Goal: Use online tool/utility: Use online tool/utility

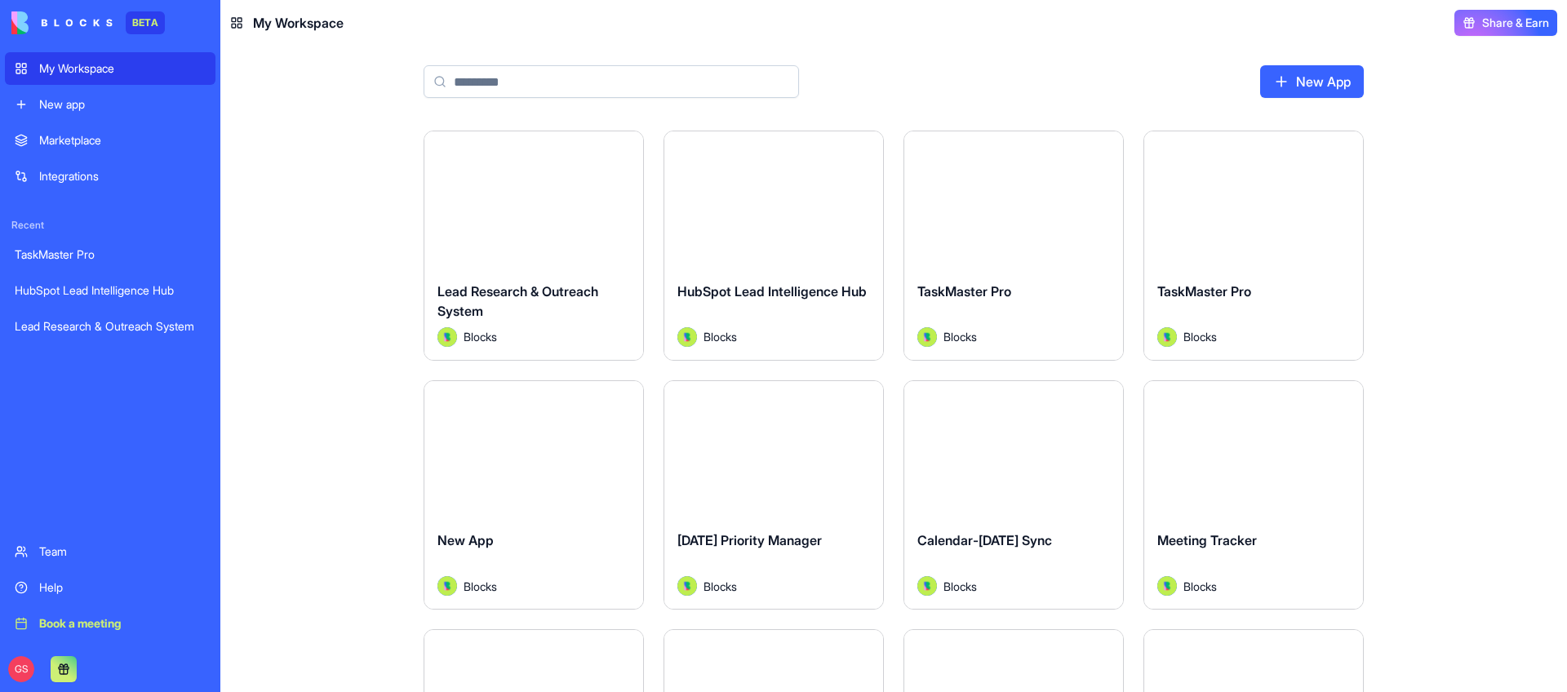
click at [522, 72] on input at bounding box center [612, 81] width 376 height 33
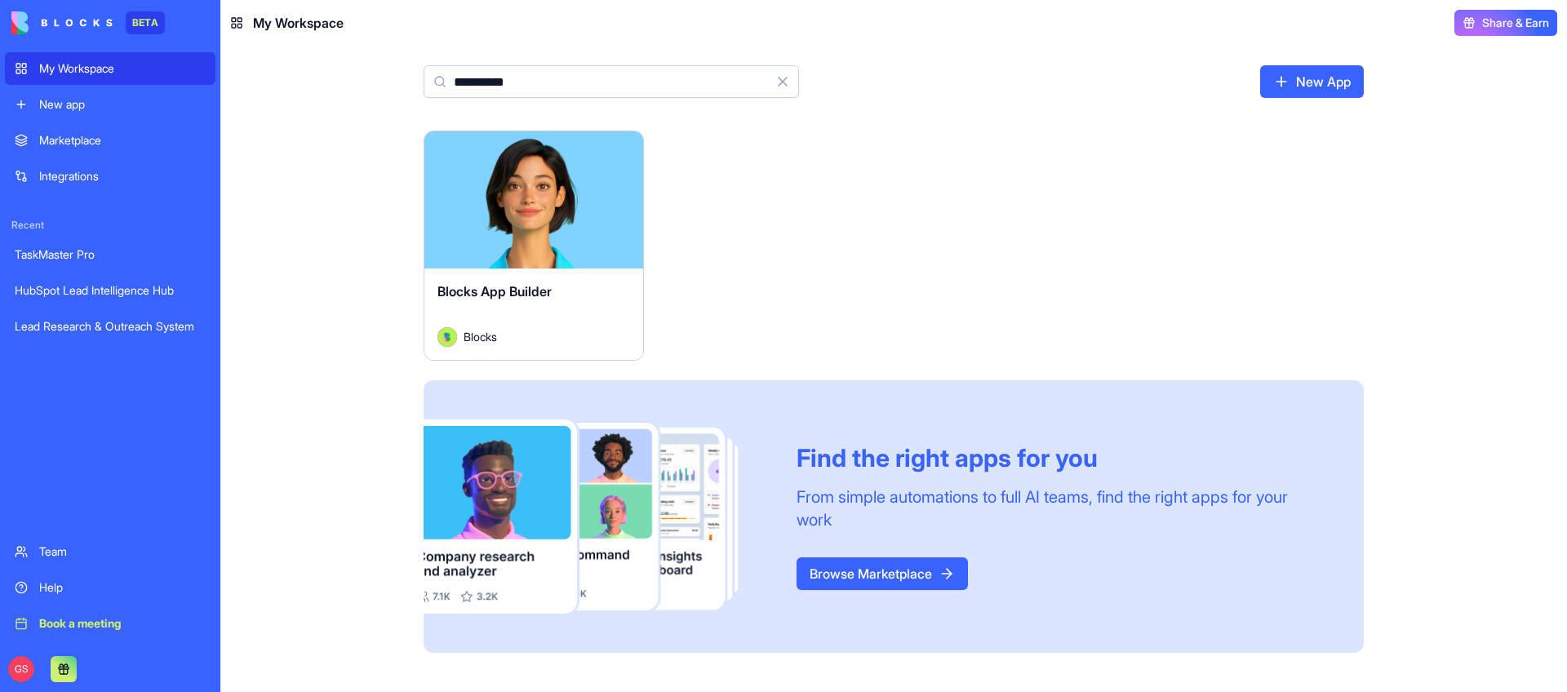
type input "**********"
click at [530, 218] on div "Launch" at bounding box center [533, 199] width 219 height 137
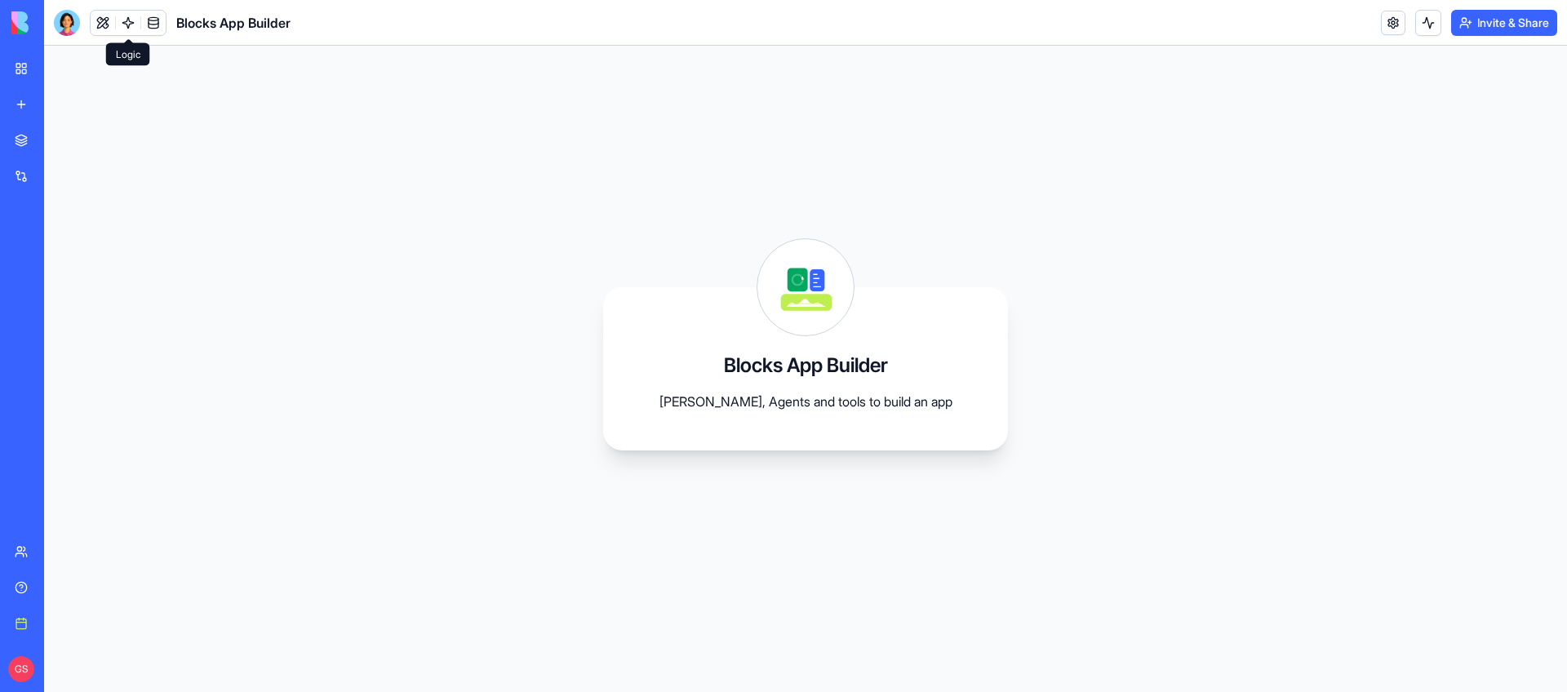
click at [122, 18] on link at bounding box center [128, 23] width 24 height 24
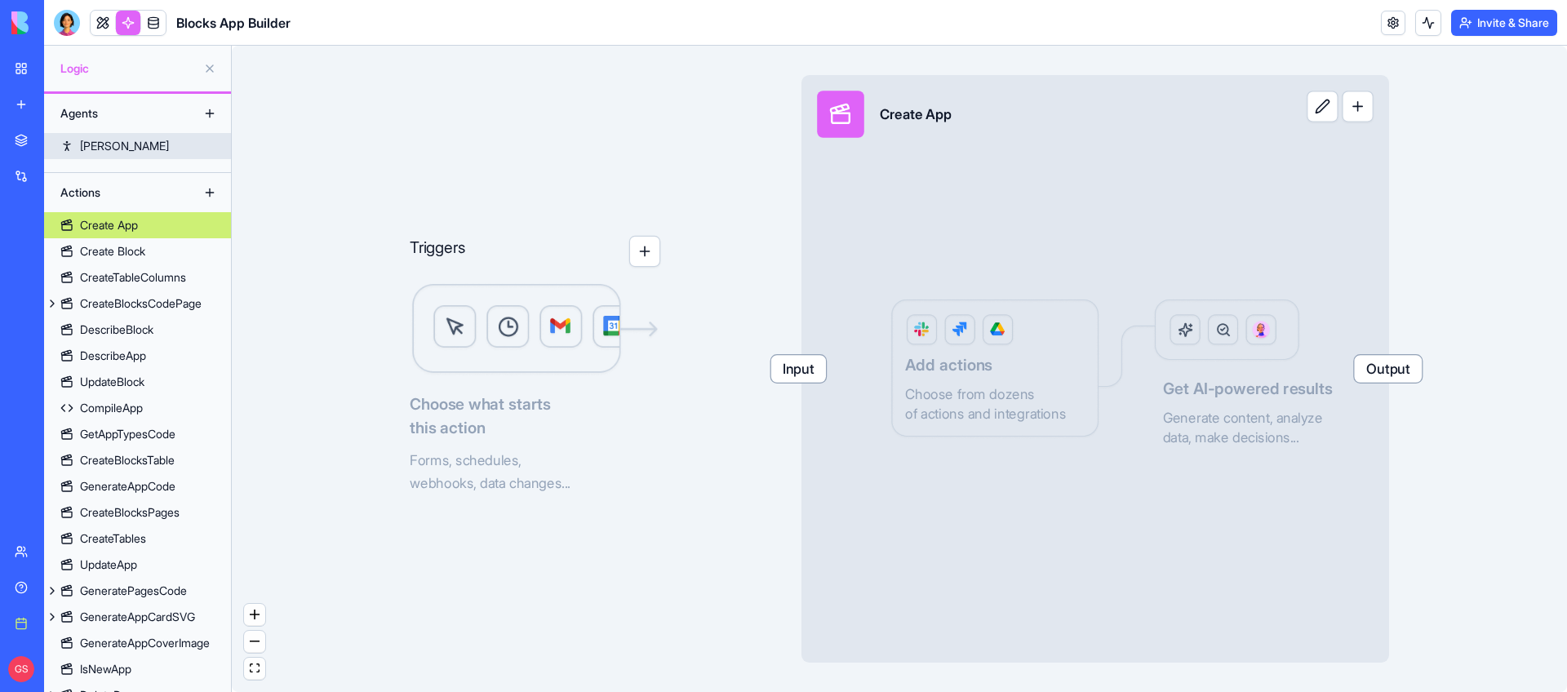
click at [101, 149] on link "[PERSON_NAME]" at bounding box center [137, 146] width 187 height 26
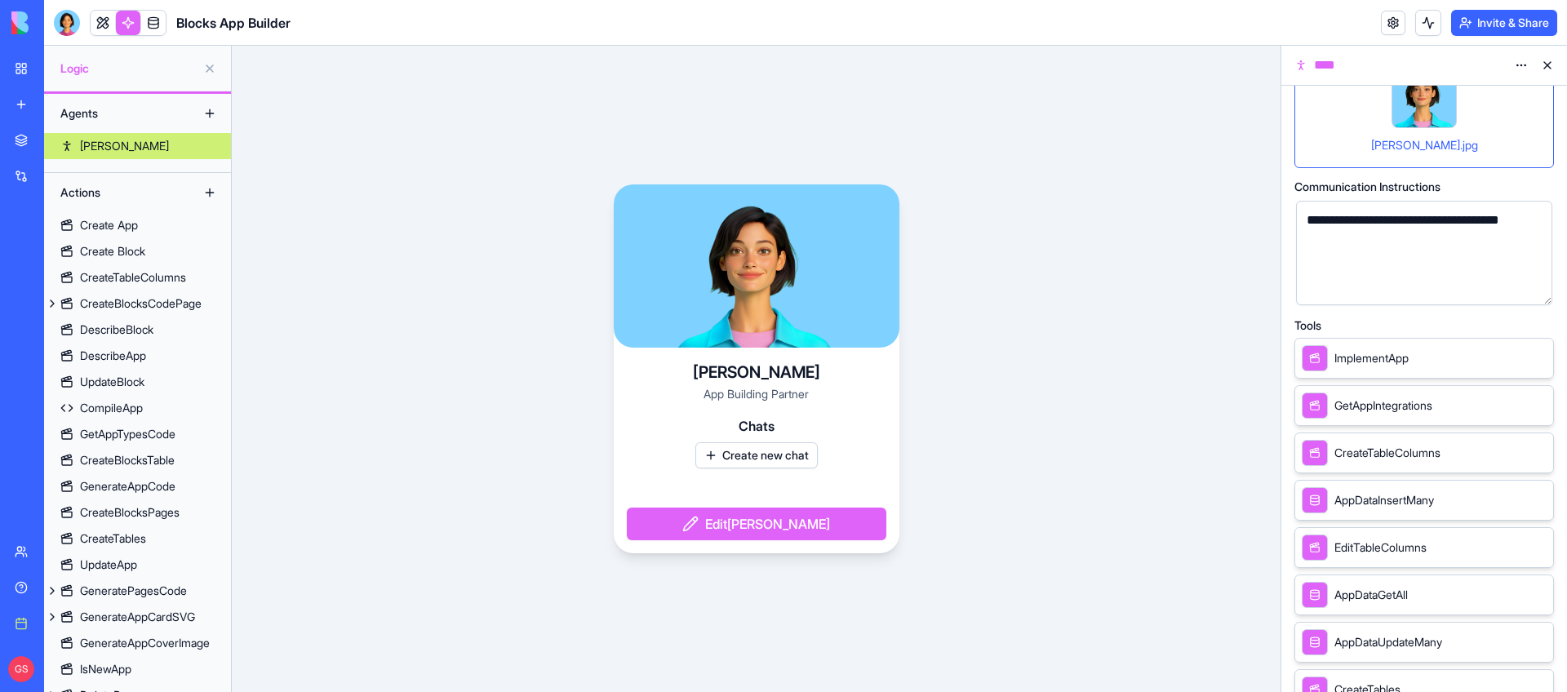
scroll to position [518, 0]
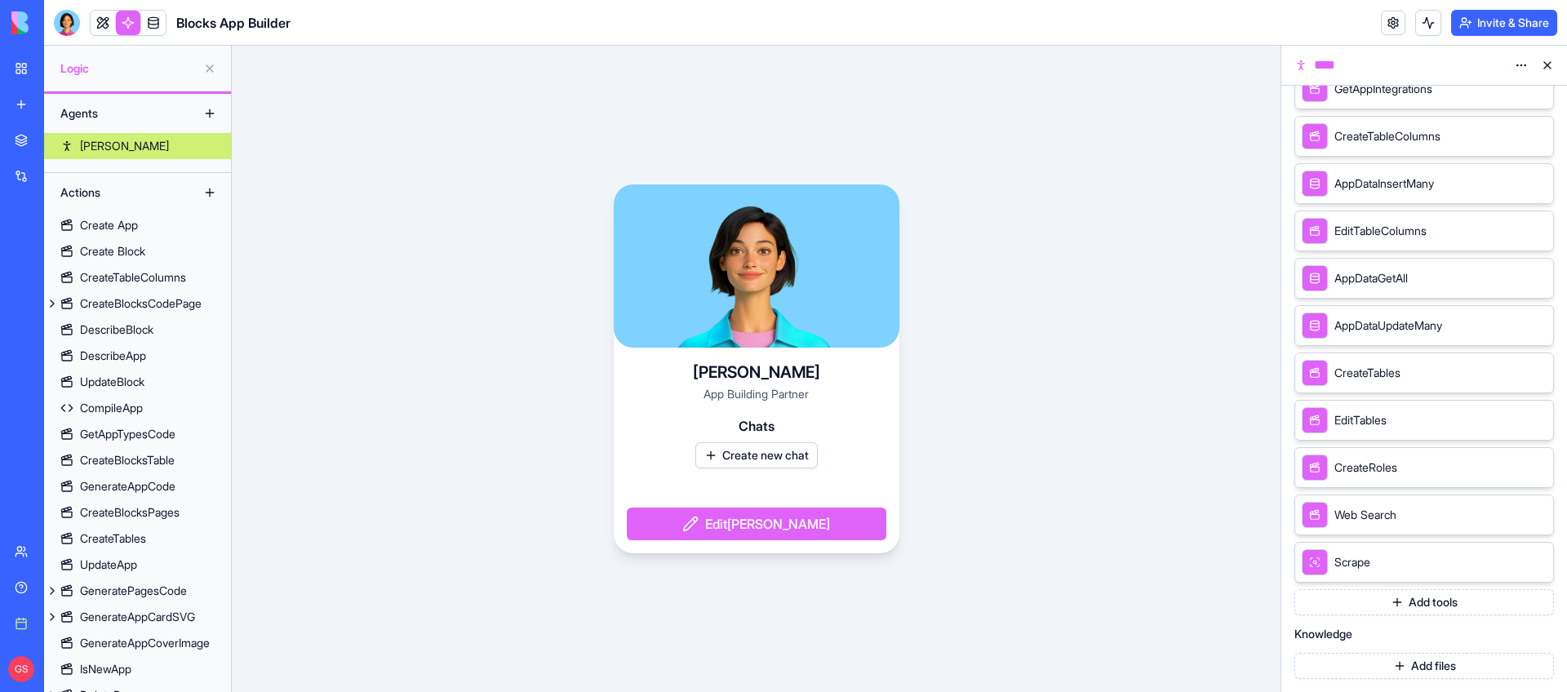
click at [1401, 598] on button "Add tools" at bounding box center [1425, 602] width 260 height 26
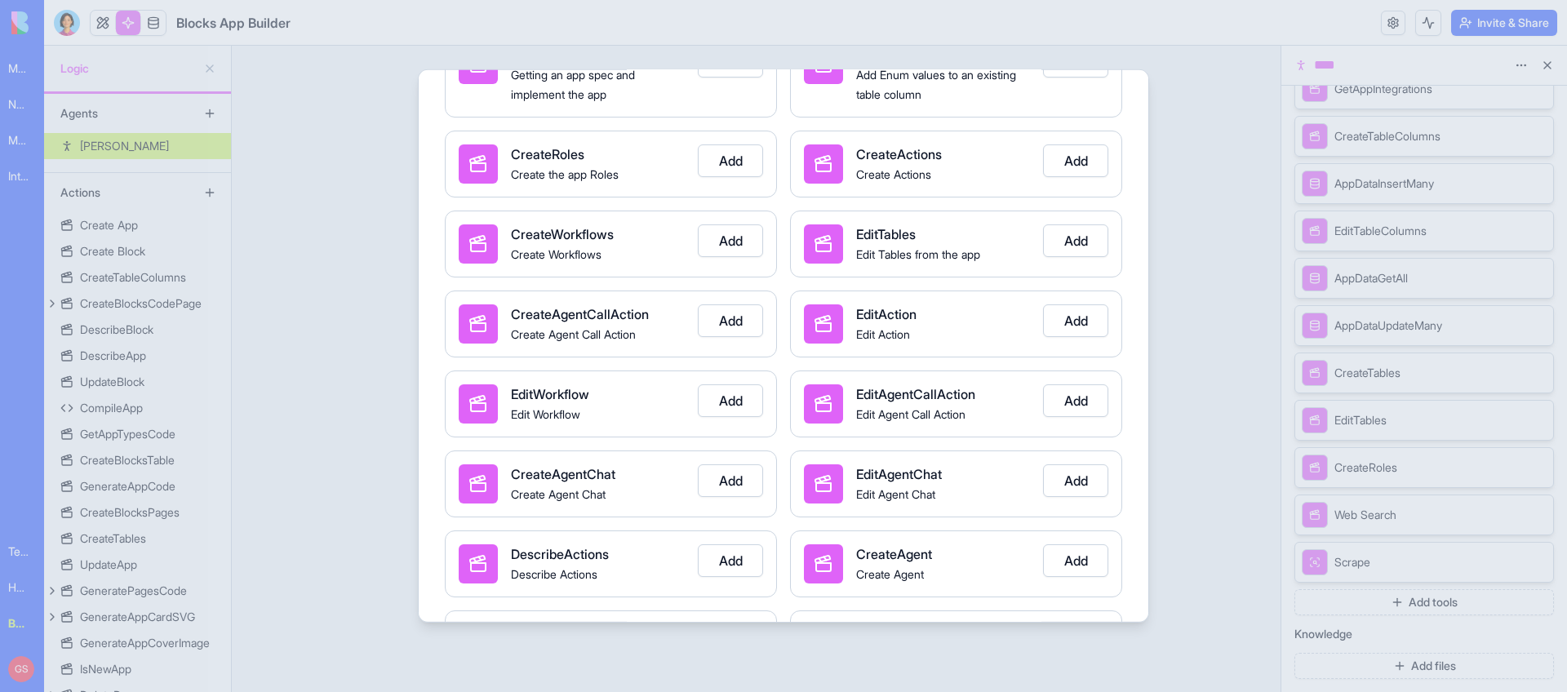
scroll to position [1518, 0]
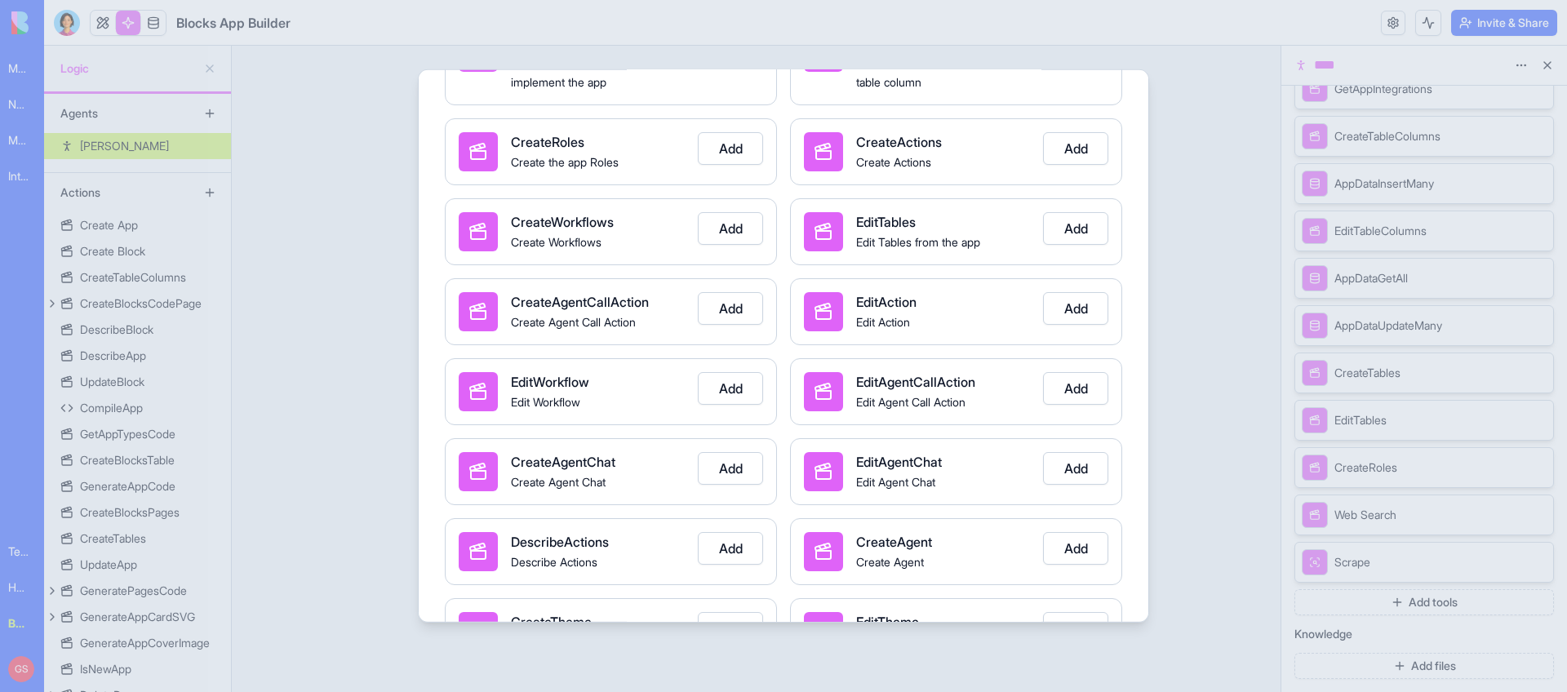
click at [731, 229] on button "Add" at bounding box center [730, 228] width 65 height 33
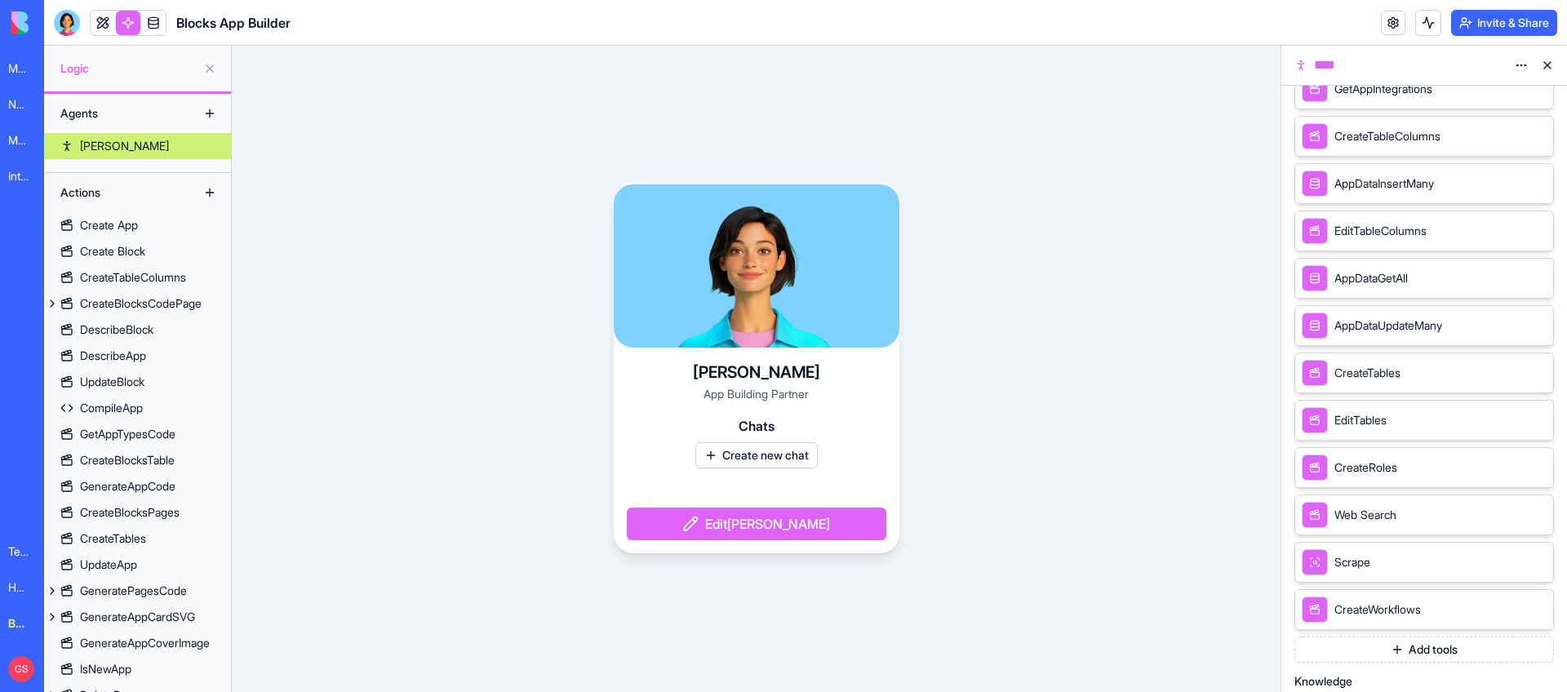
scroll to position [566, 0]
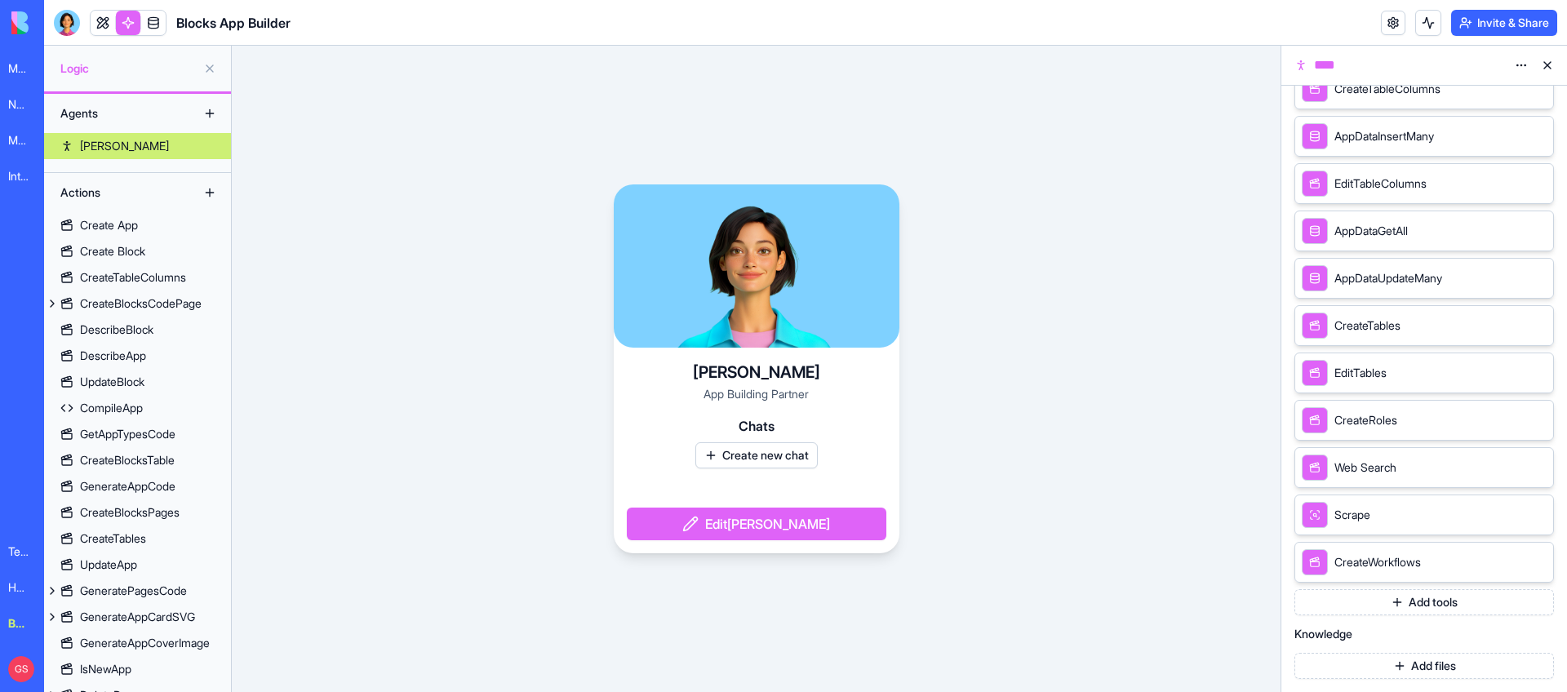
click at [1413, 594] on button "Add tools" at bounding box center [1425, 602] width 260 height 26
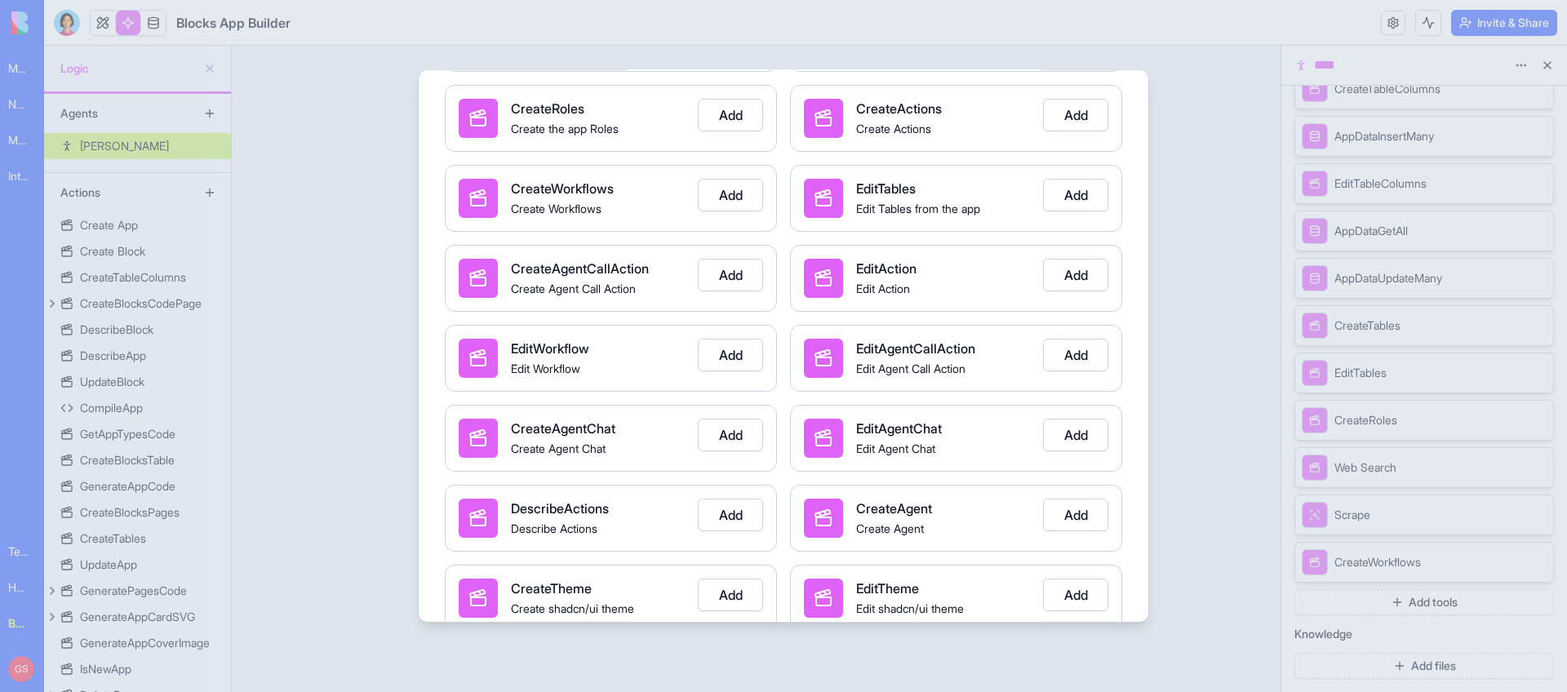
scroll to position [1553, 0]
click at [739, 270] on button "Add" at bounding box center [730, 273] width 65 height 33
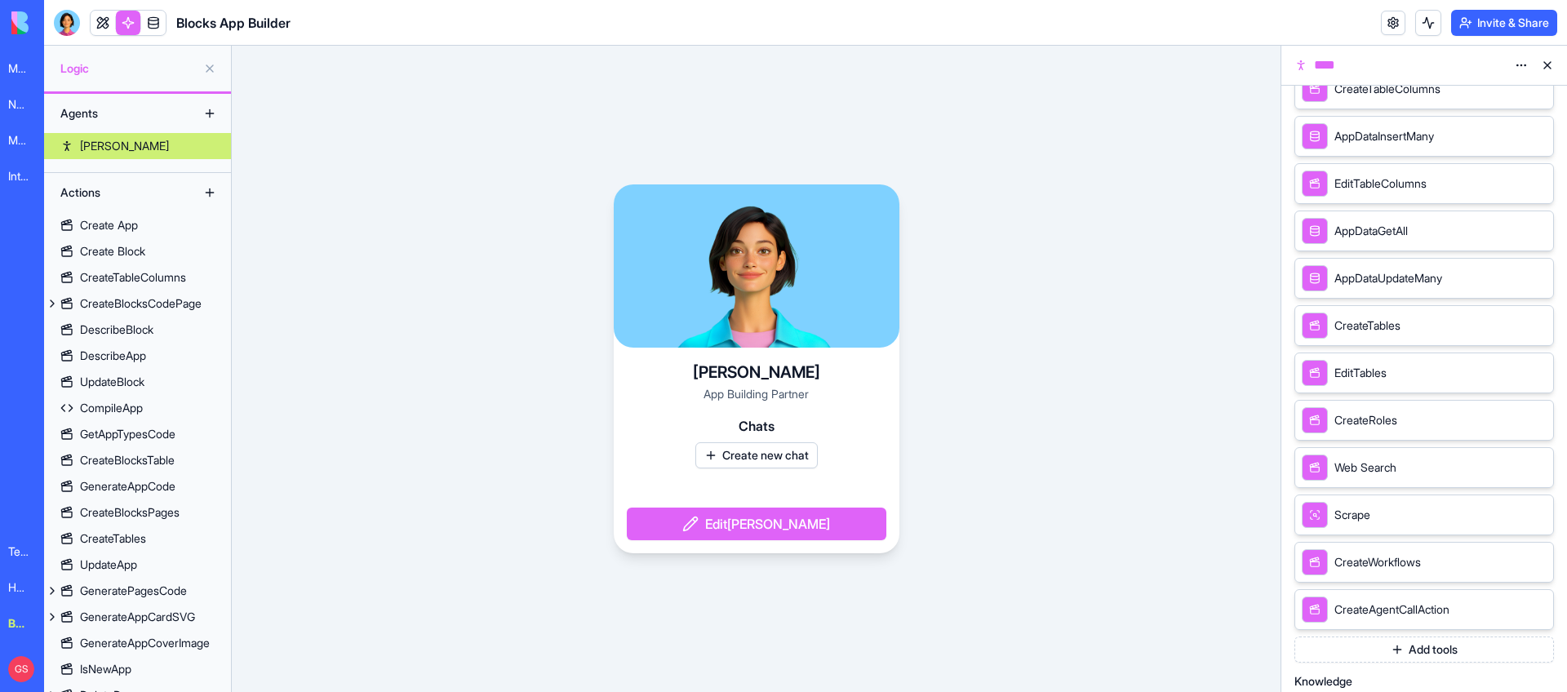
scroll to position [613, 0]
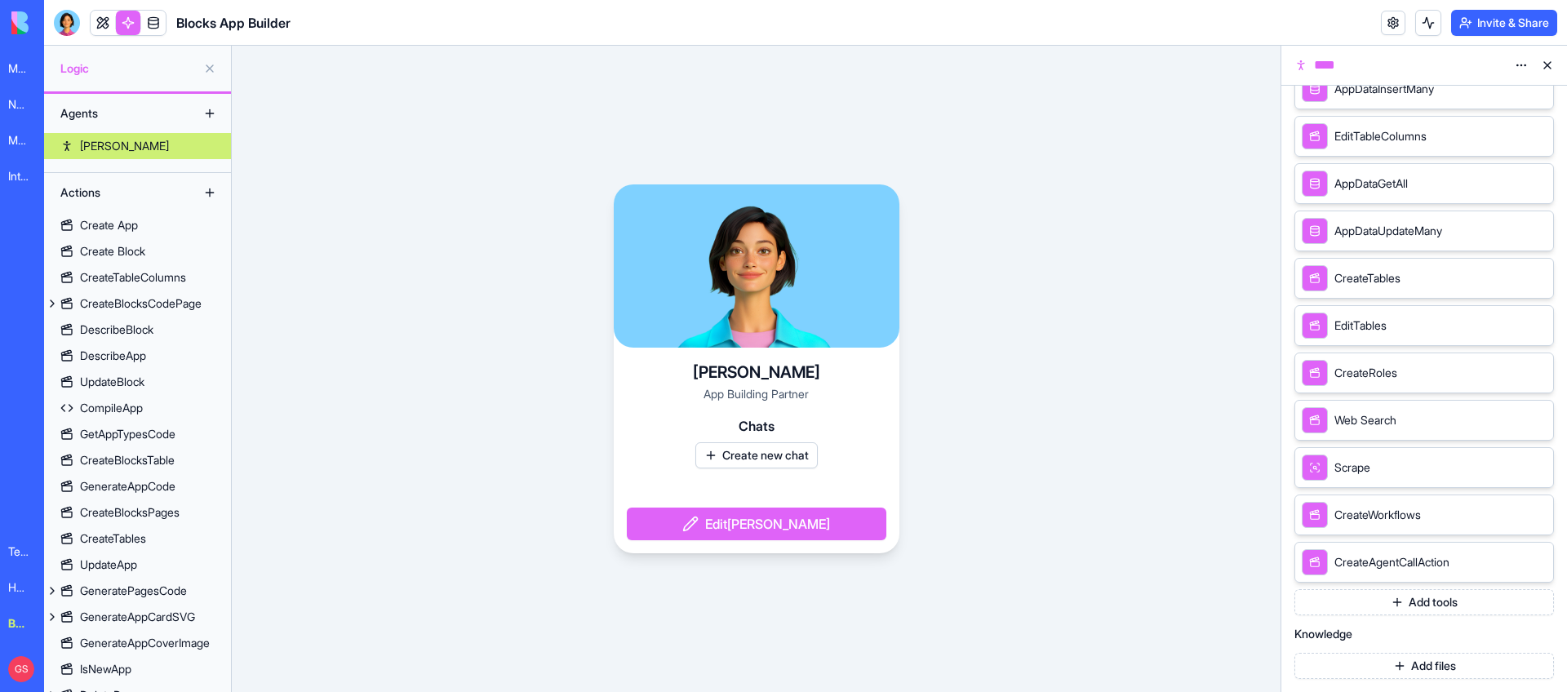
click at [1436, 607] on button "Add tools" at bounding box center [1425, 602] width 260 height 26
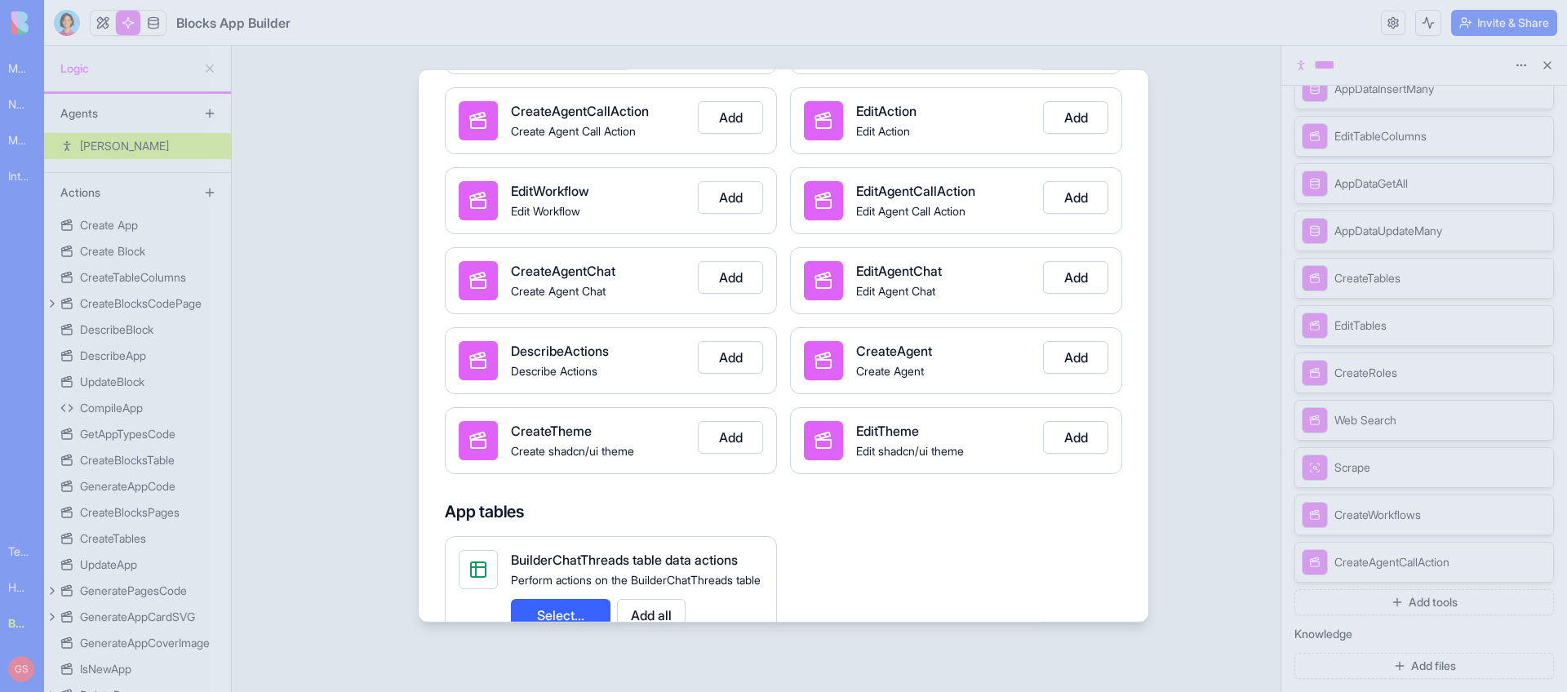
scroll to position [1711, 0]
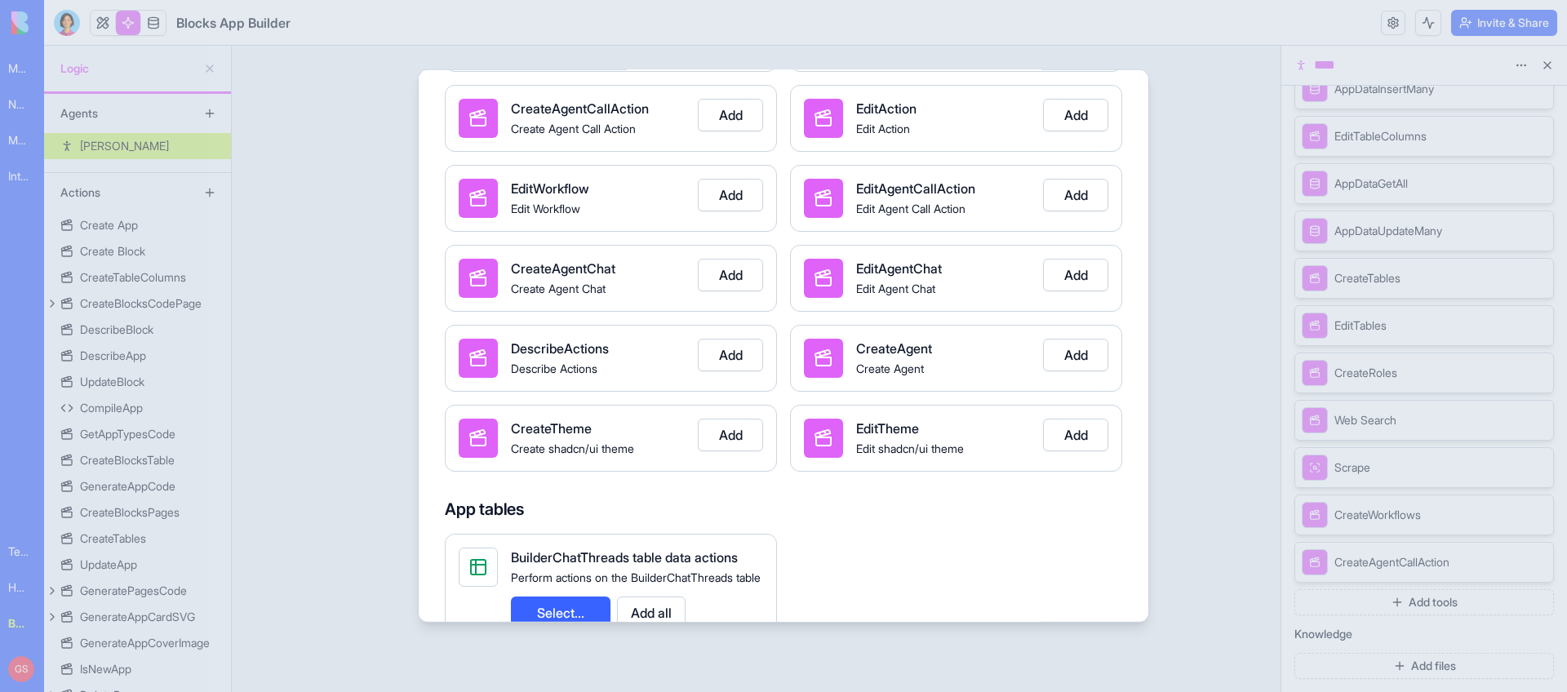
click at [739, 276] on button "Add" at bounding box center [730, 275] width 65 height 33
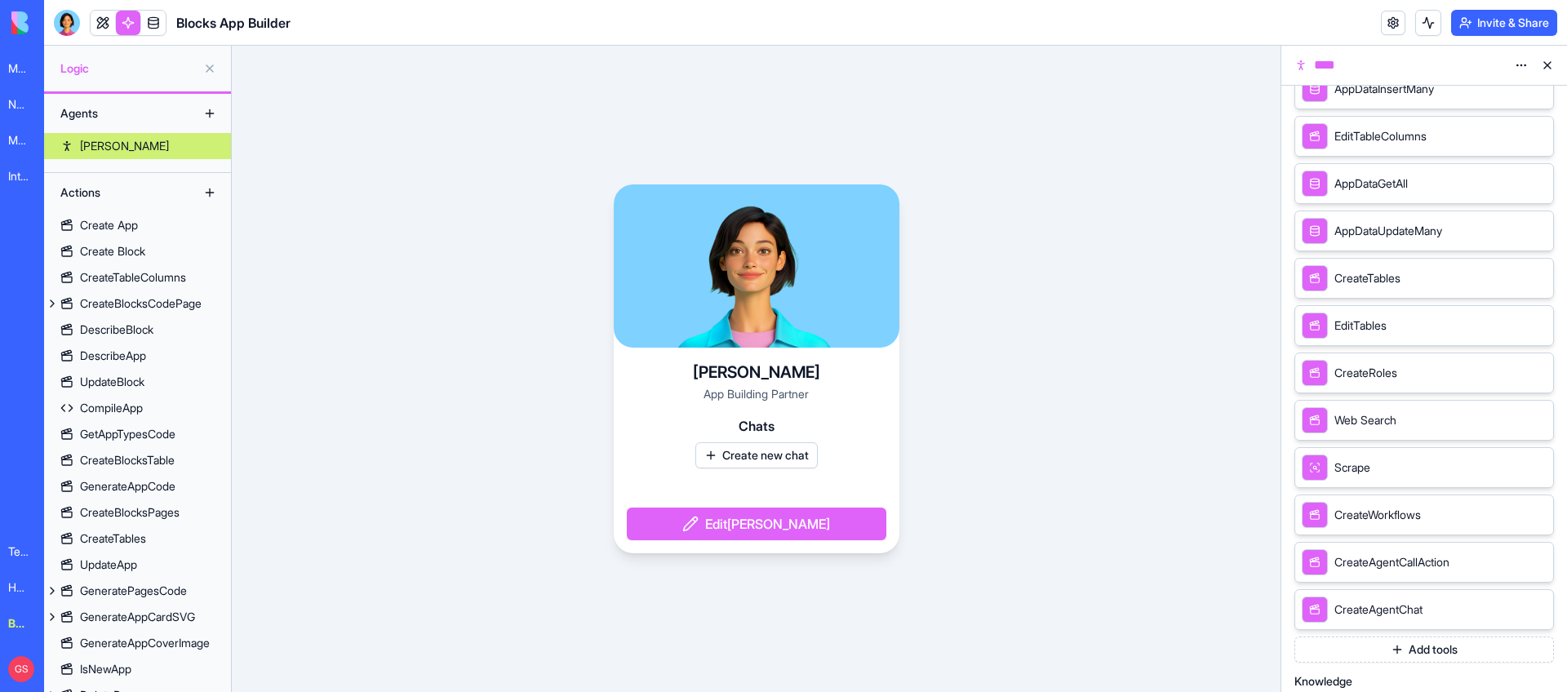
click at [1436, 649] on button "Add tools" at bounding box center [1425, 650] width 260 height 26
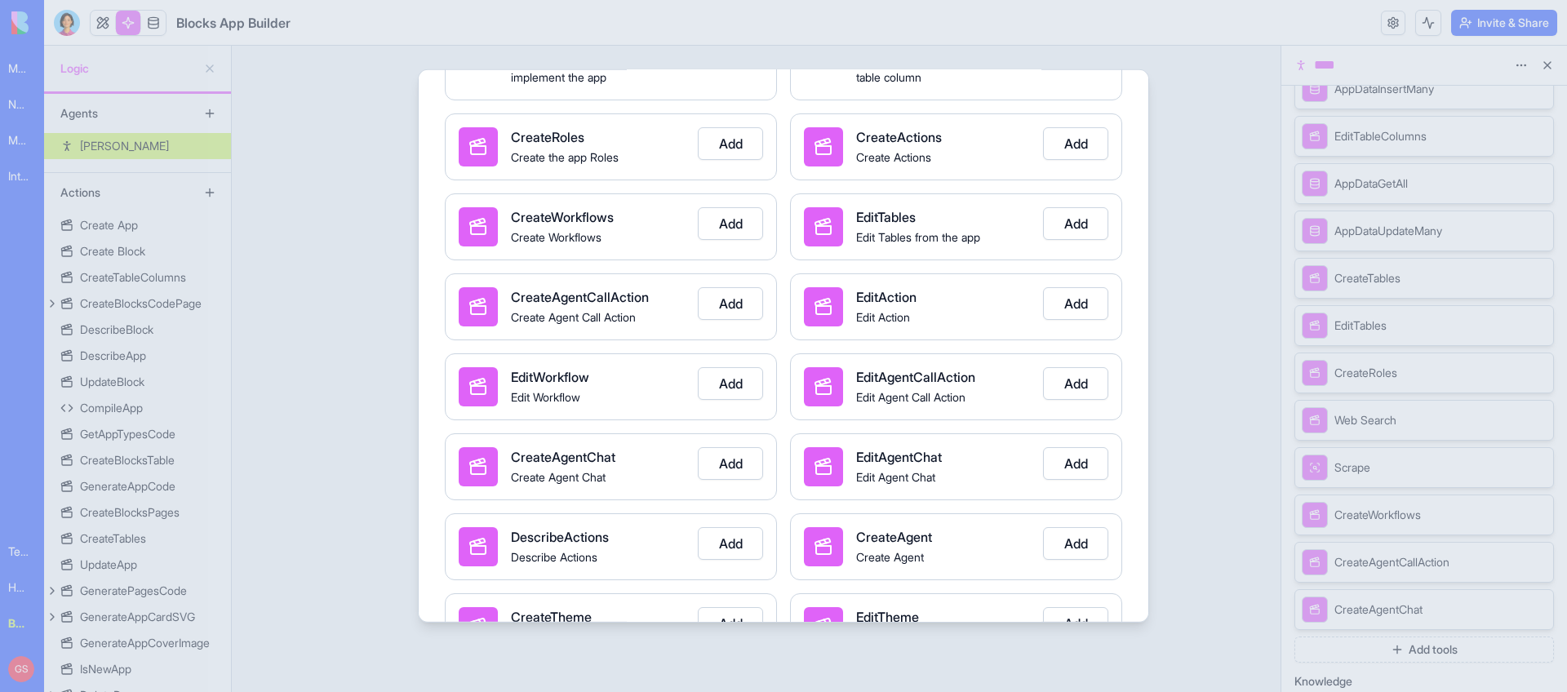
scroll to position [1535, 0]
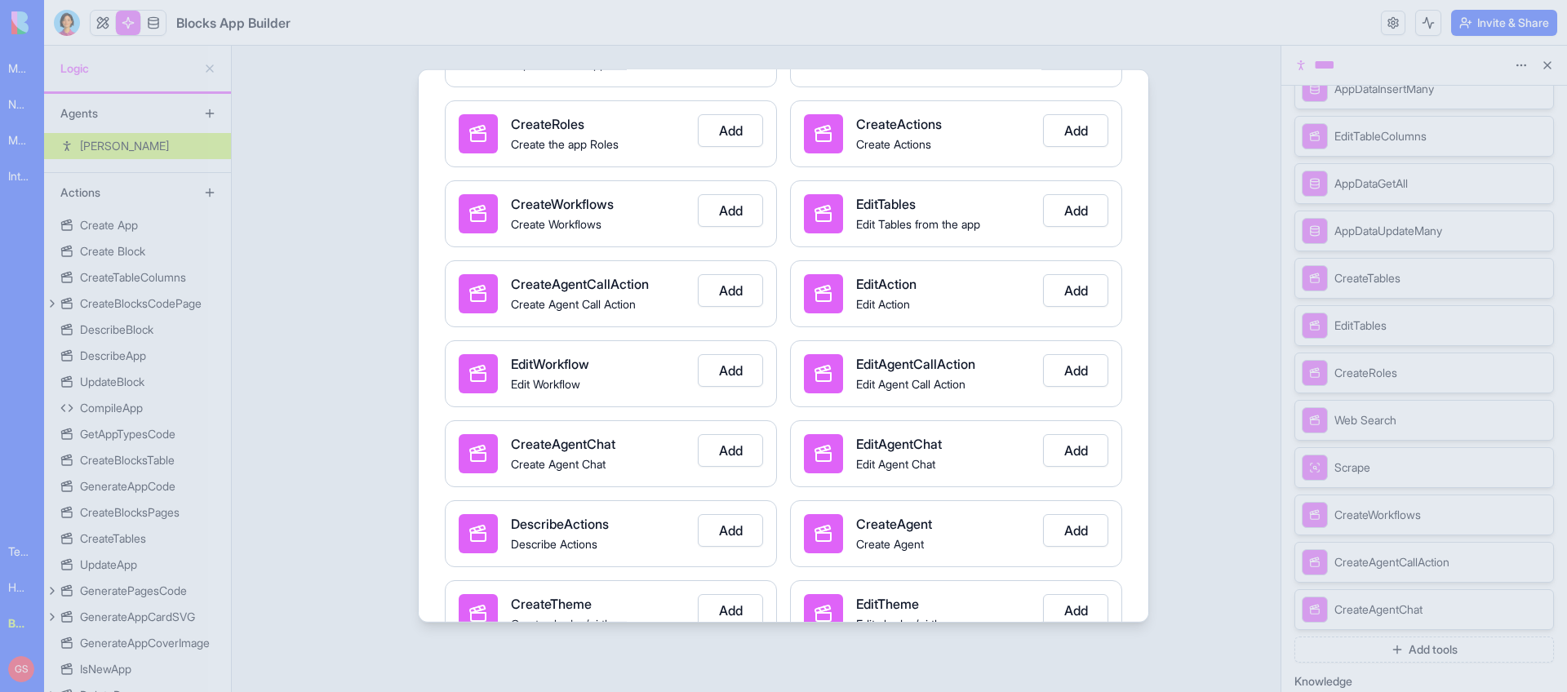
click at [732, 369] on button "Add" at bounding box center [730, 370] width 65 height 33
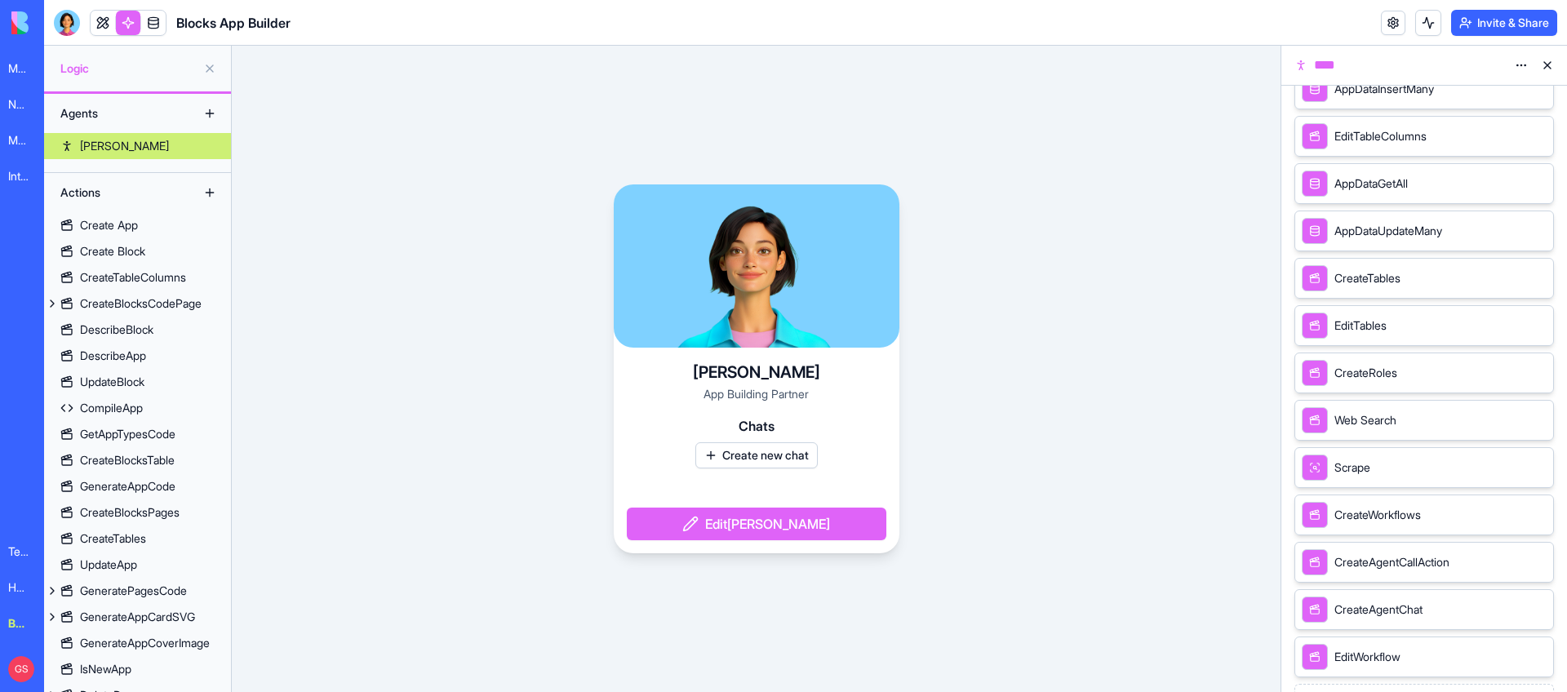
scroll to position [631, 0]
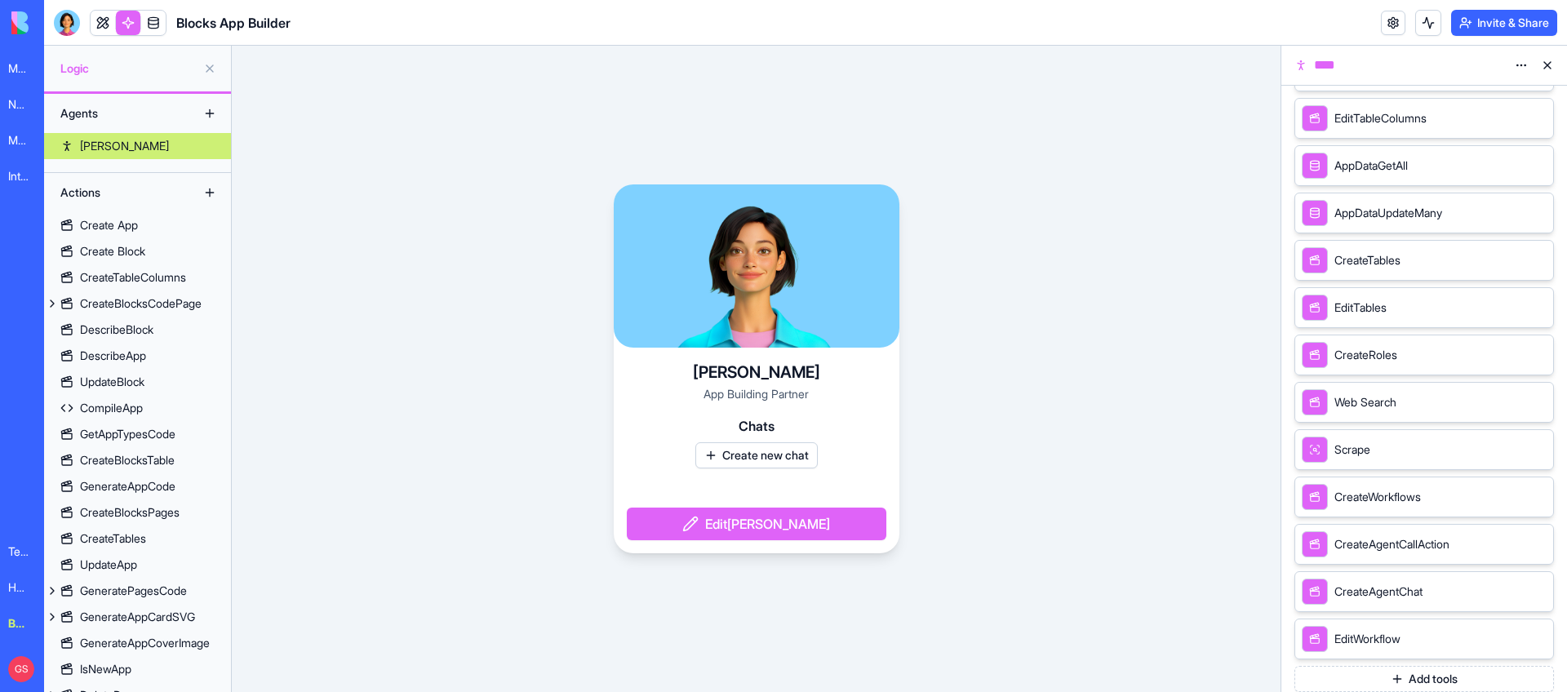
click at [1424, 677] on button "Add tools" at bounding box center [1425, 679] width 260 height 26
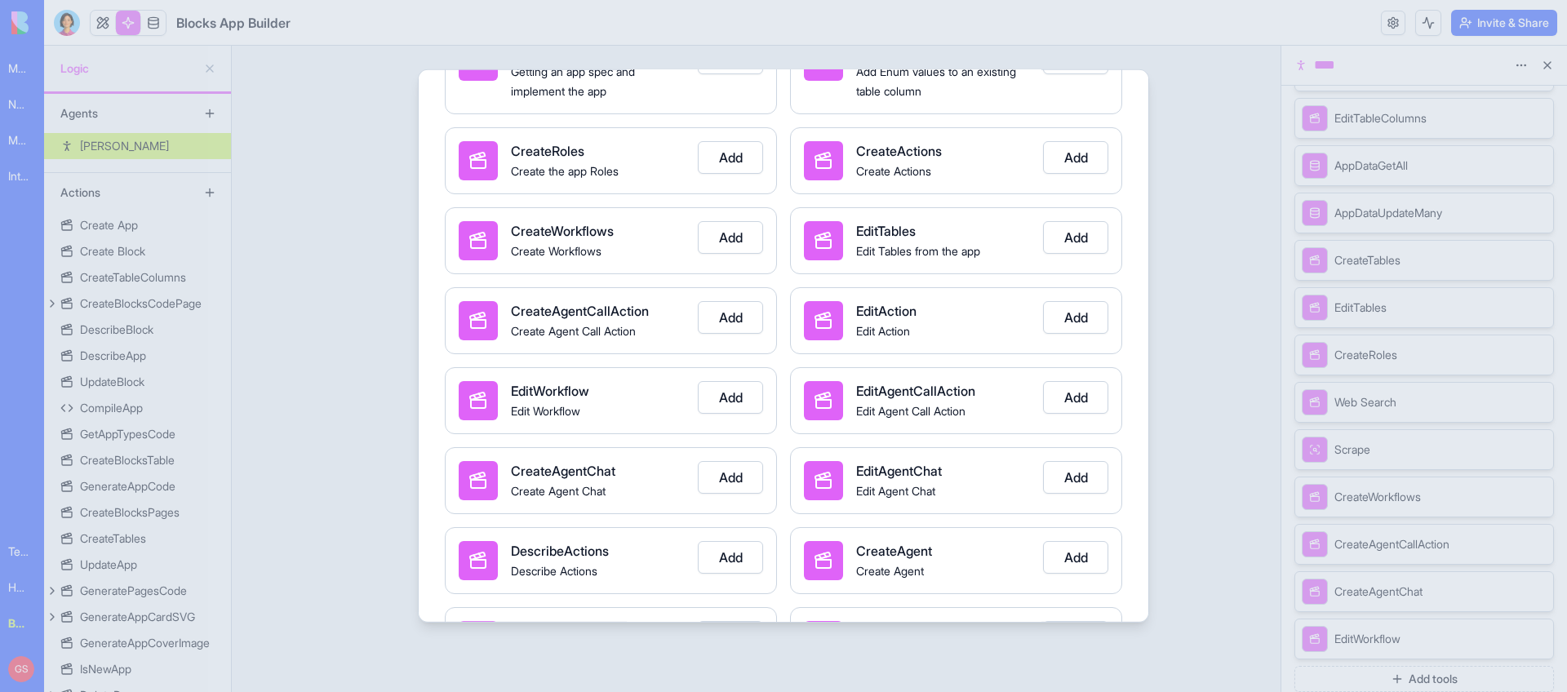
scroll to position [1510, 0]
click at [1082, 396] on button "Add" at bounding box center [1075, 396] width 65 height 33
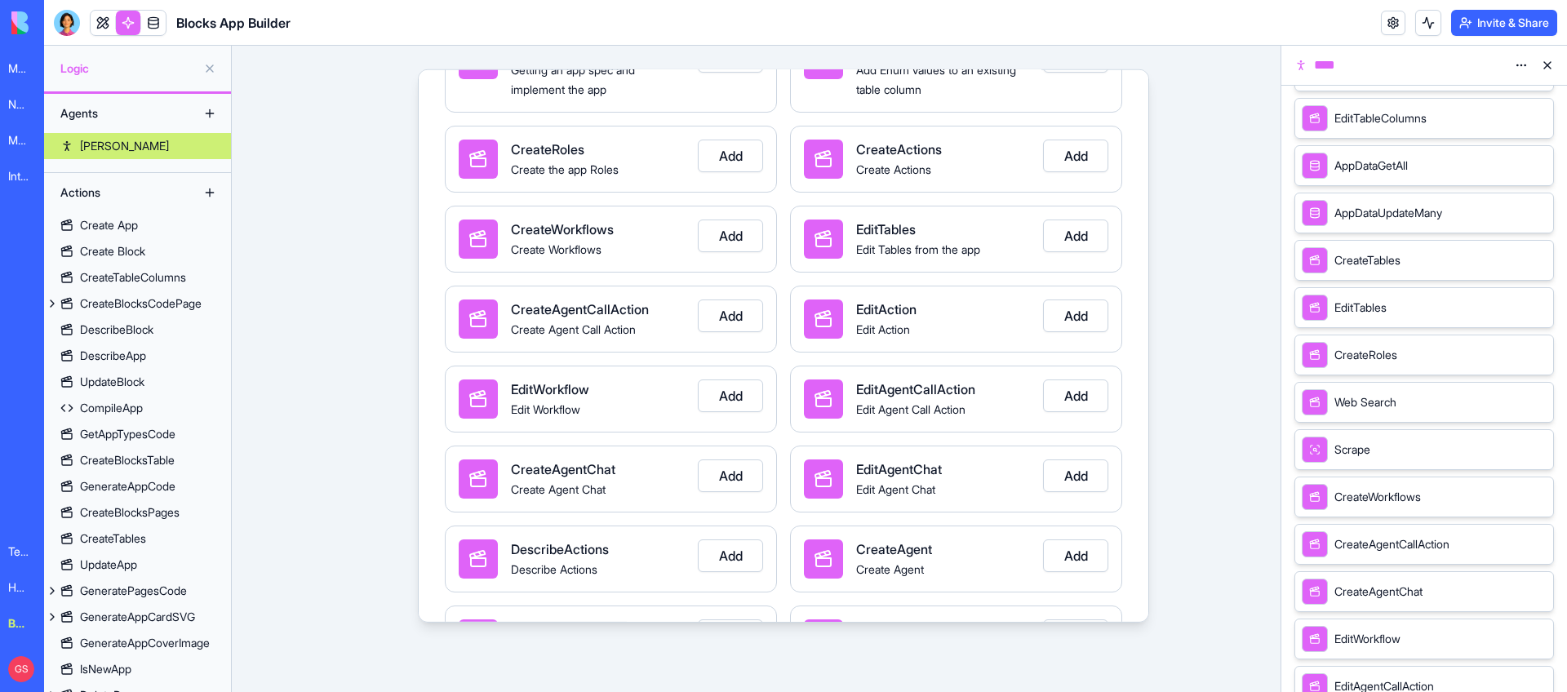
scroll to position [755, 0]
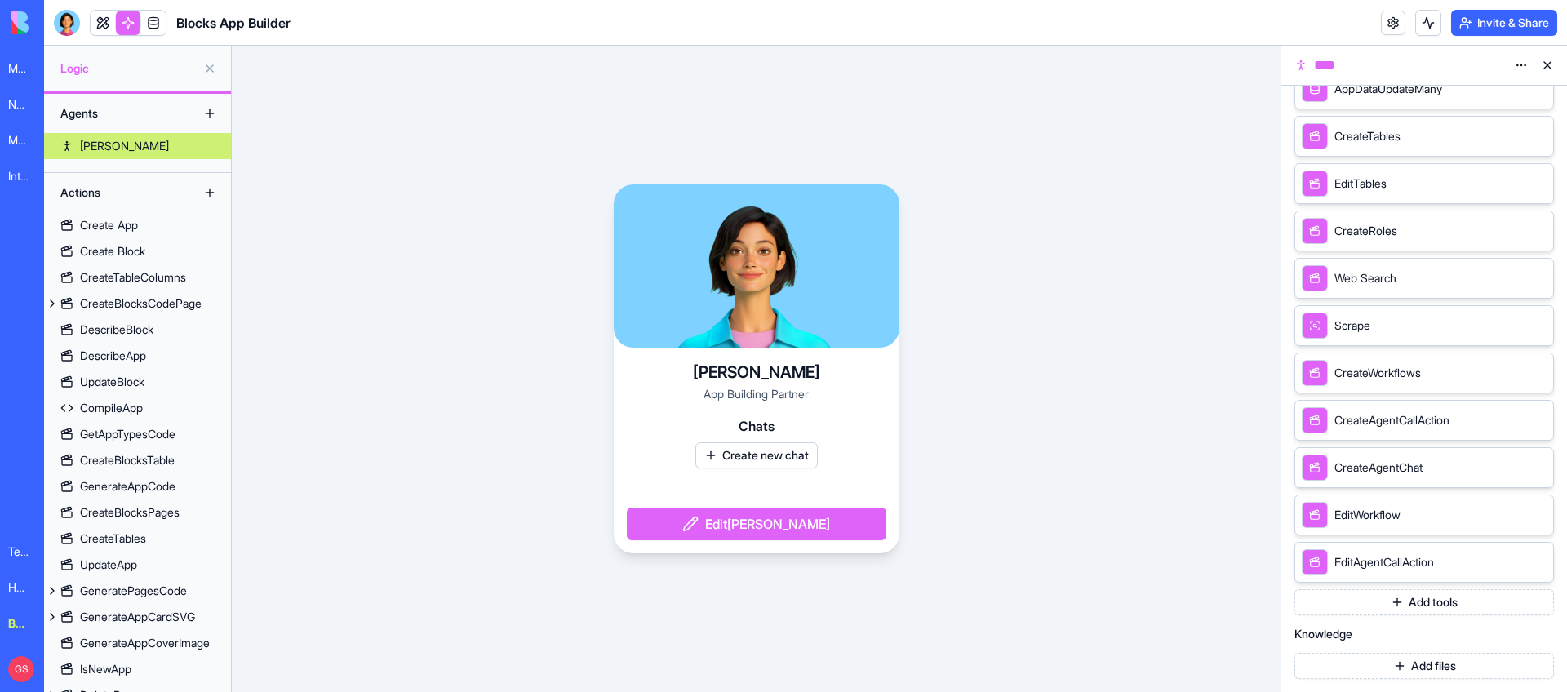
click at [1396, 603] on button "Add tools" at bounding box center [1425, 602] width 260 height 26
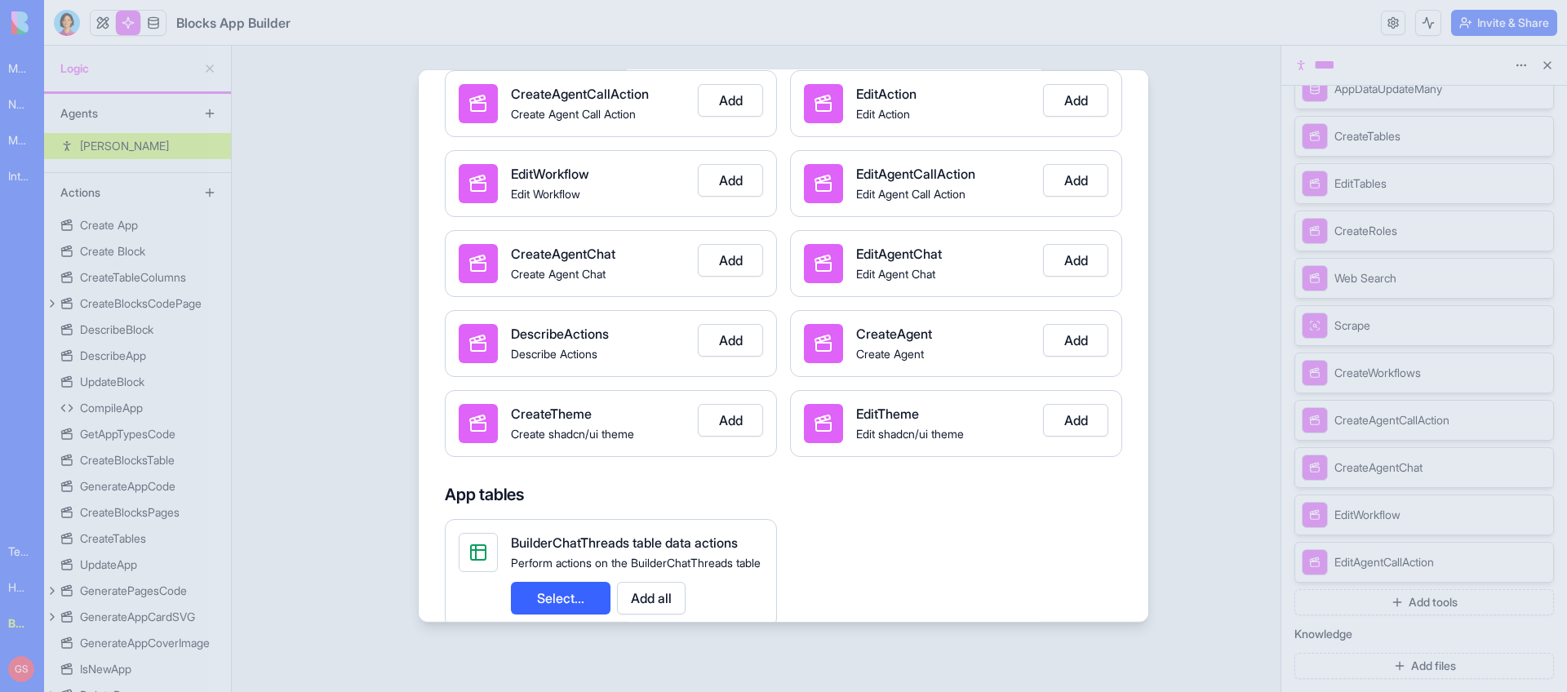
scroll to position [1730, 0]
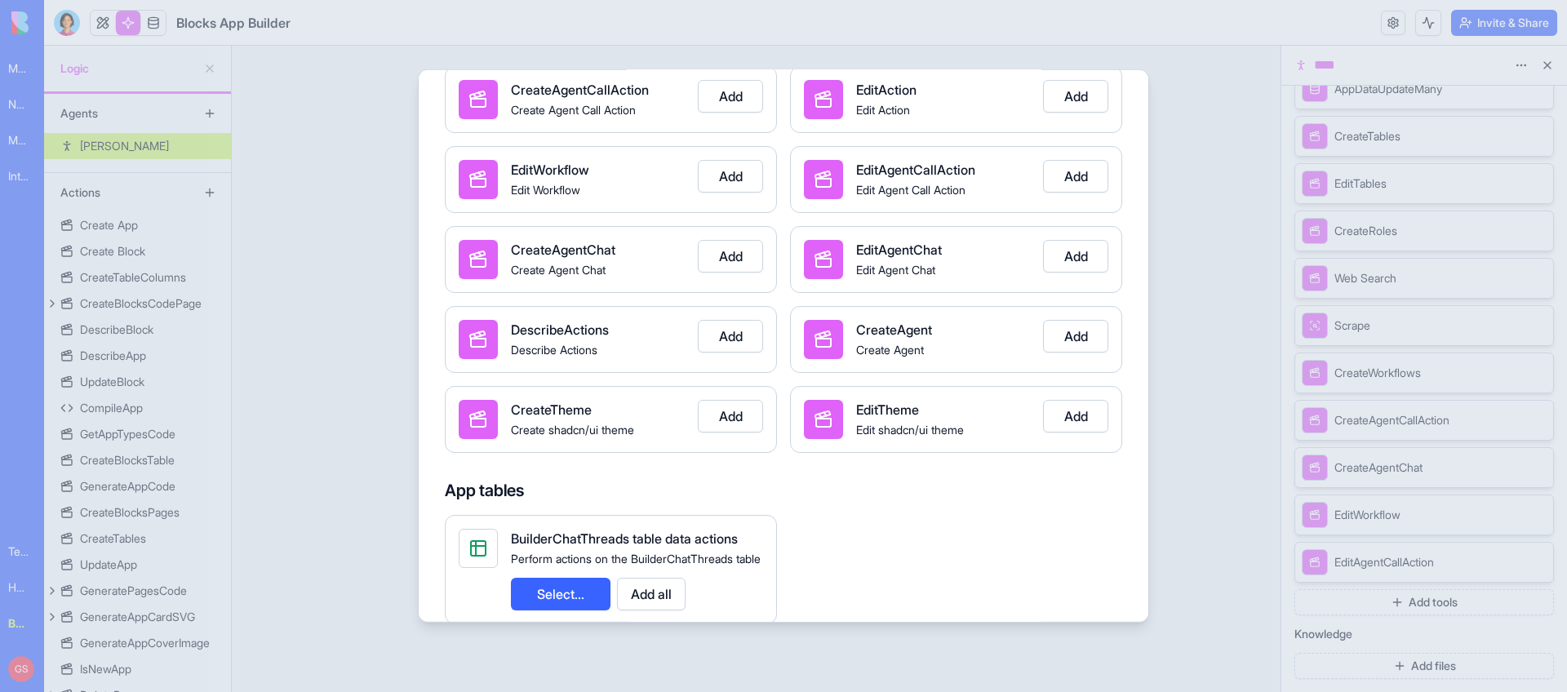
click at [1078, 259] on button "Add" at bounding box center [1075, 256] width 65 height 33
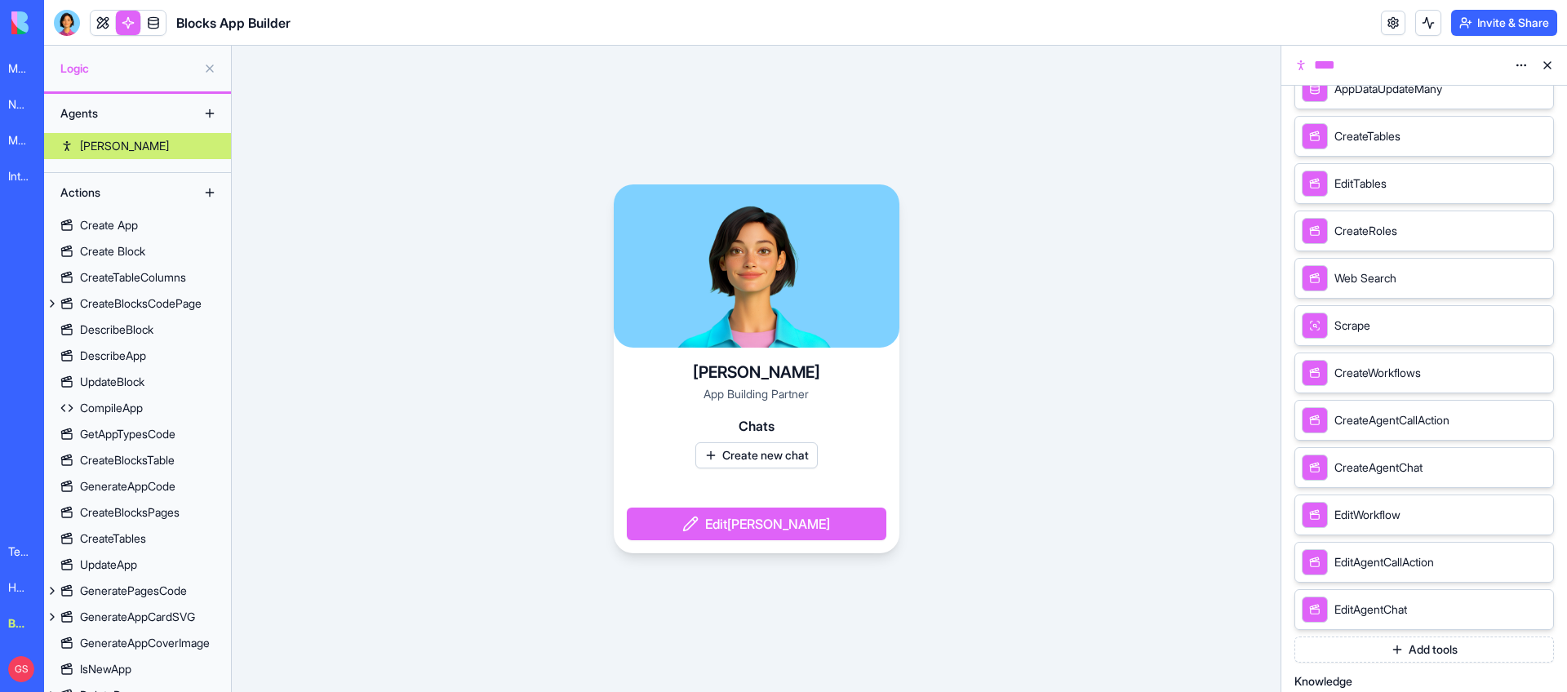
scroll to position [802, 0]
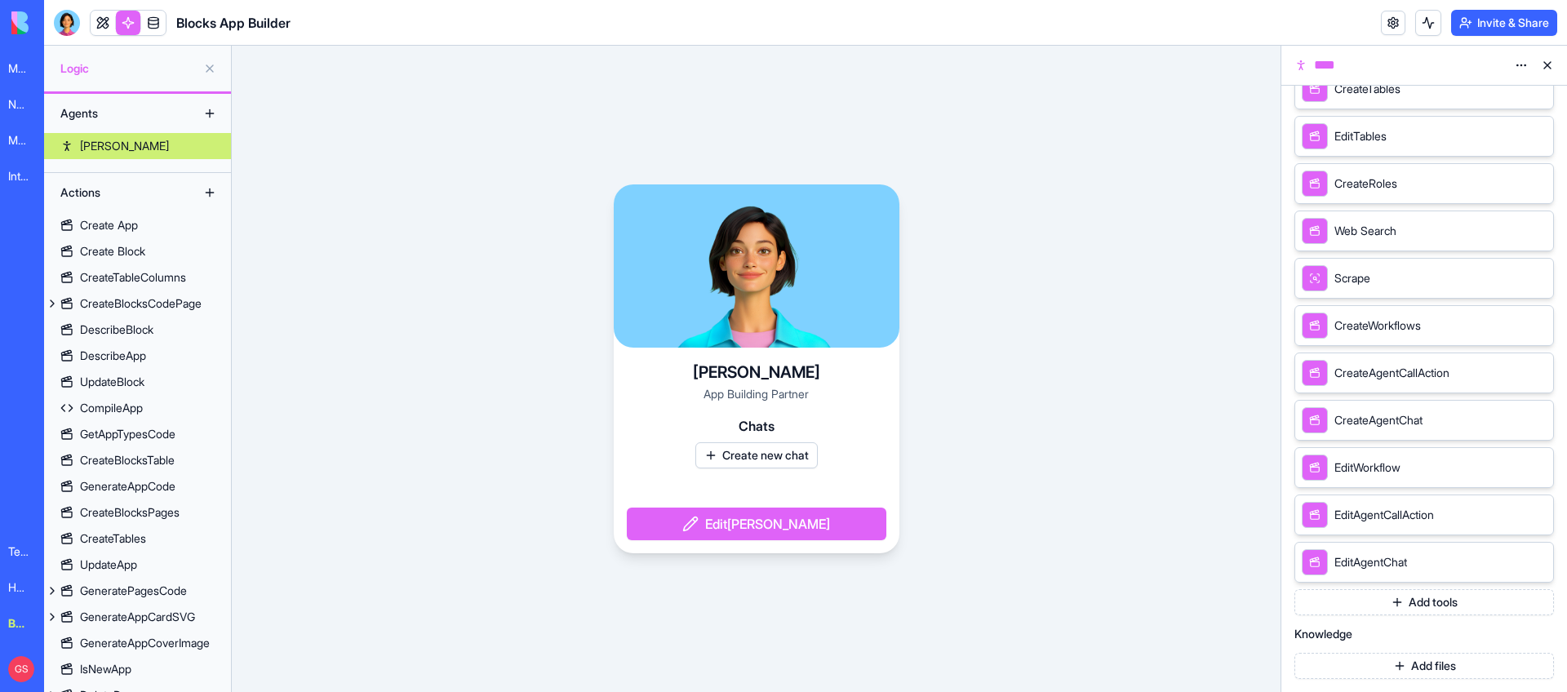
click at [1434, 598] on button "Add tools" at bounding box center [1425, 602] width 260 height 26
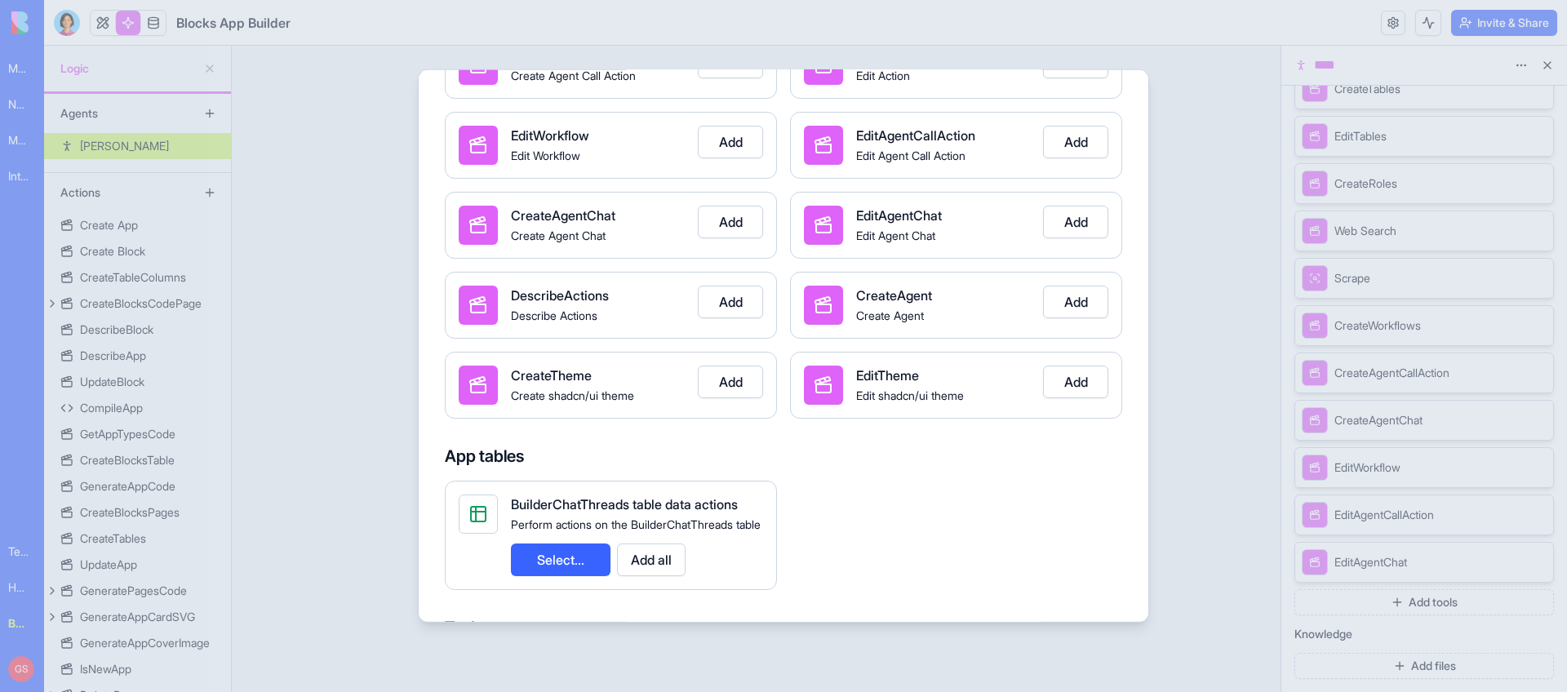
scroll to position [1749, 0]
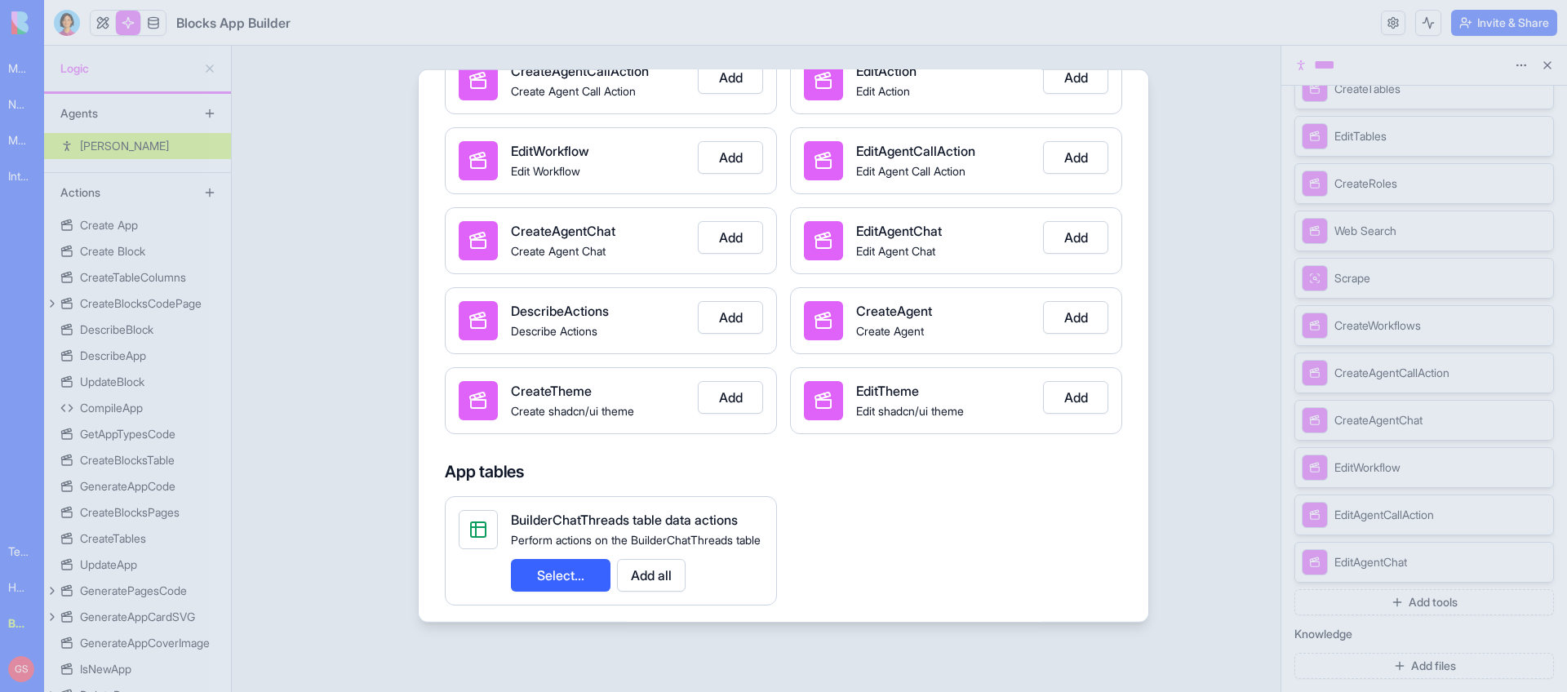
click at [748, 315] on button "Add" at bounding box center [730, 317] width 65 height 33
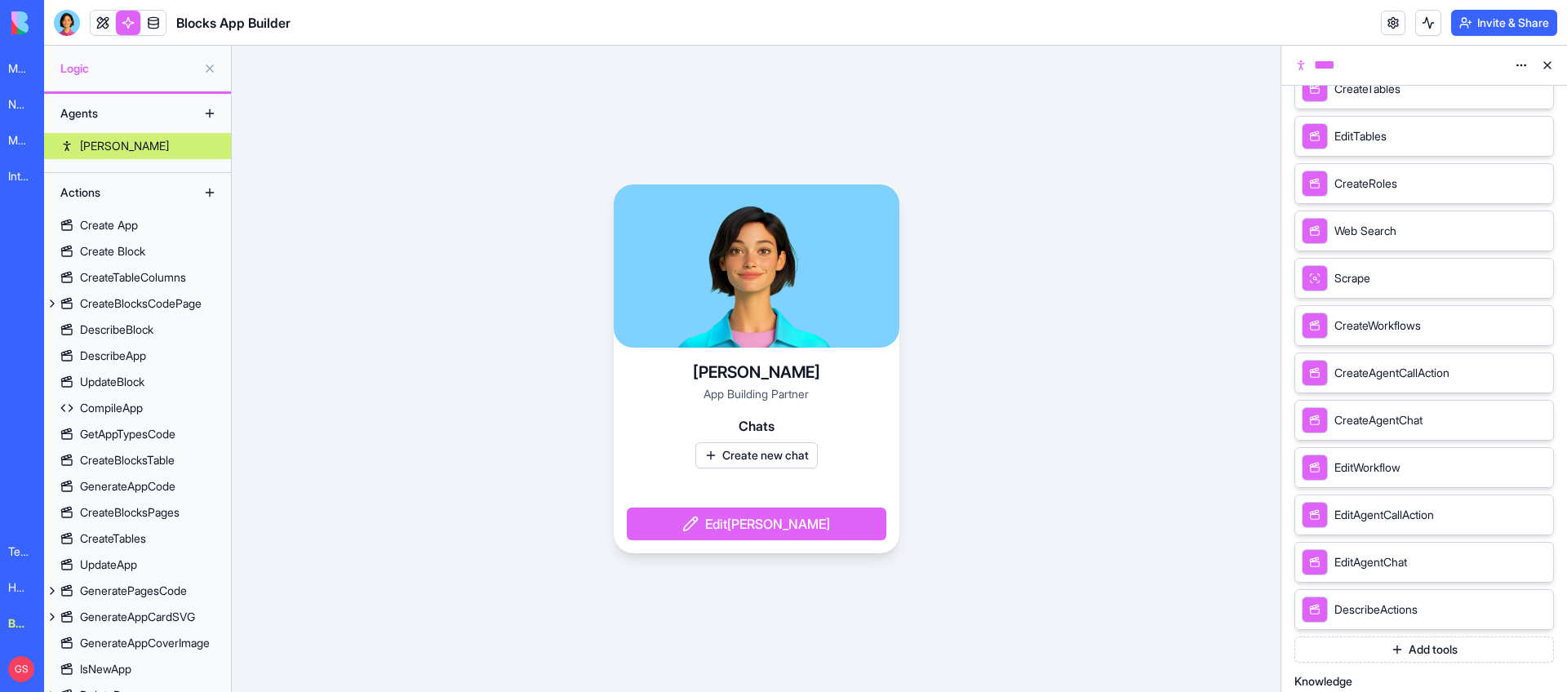
click at [1520, 63] on html "**********" at bounding box center [783, 346] width 1567 height 692
click at [1489, 98] on div "State" at bounding box center [1482, 99] width 96 height 26
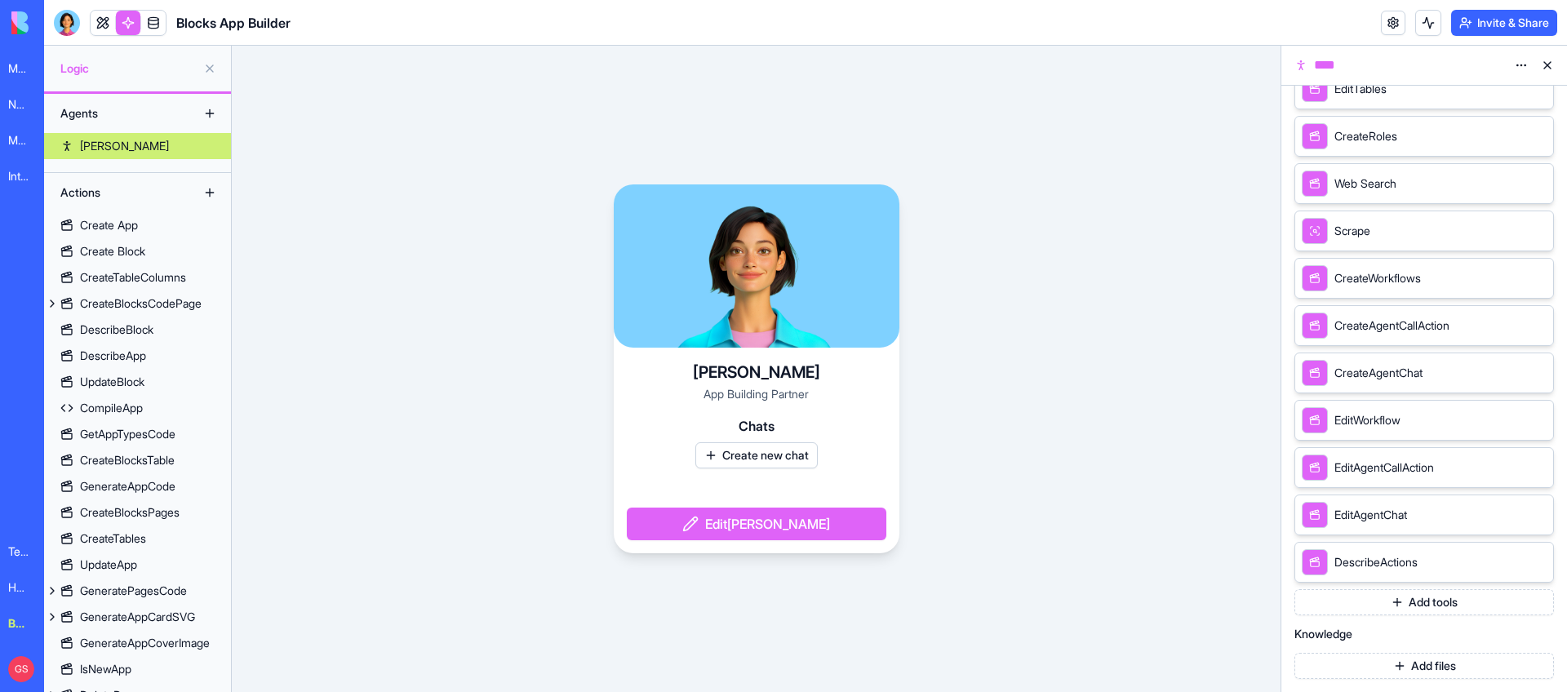
click at [1428, 604] on button "Add tools" at bounding box center [1425, 602] width 260 height 26
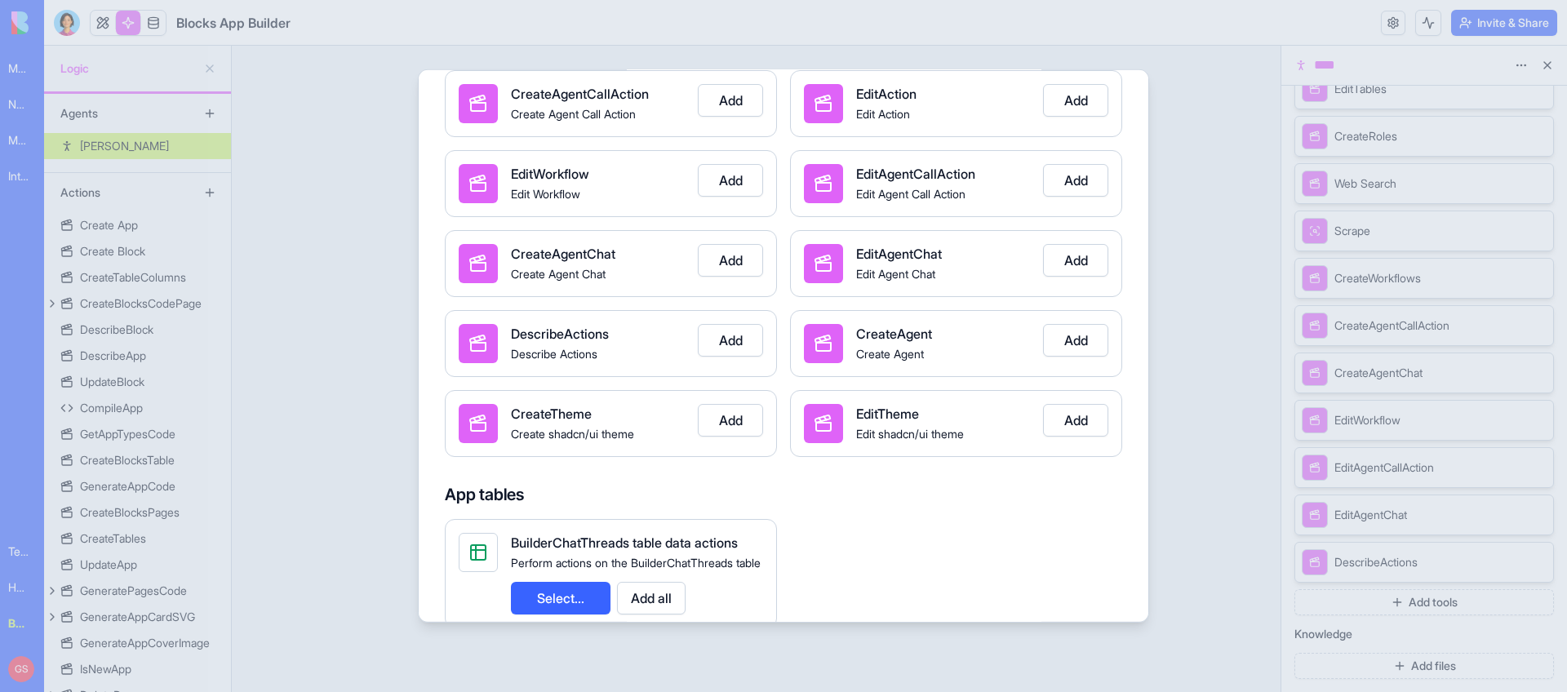
scroll to position [1706, 0]
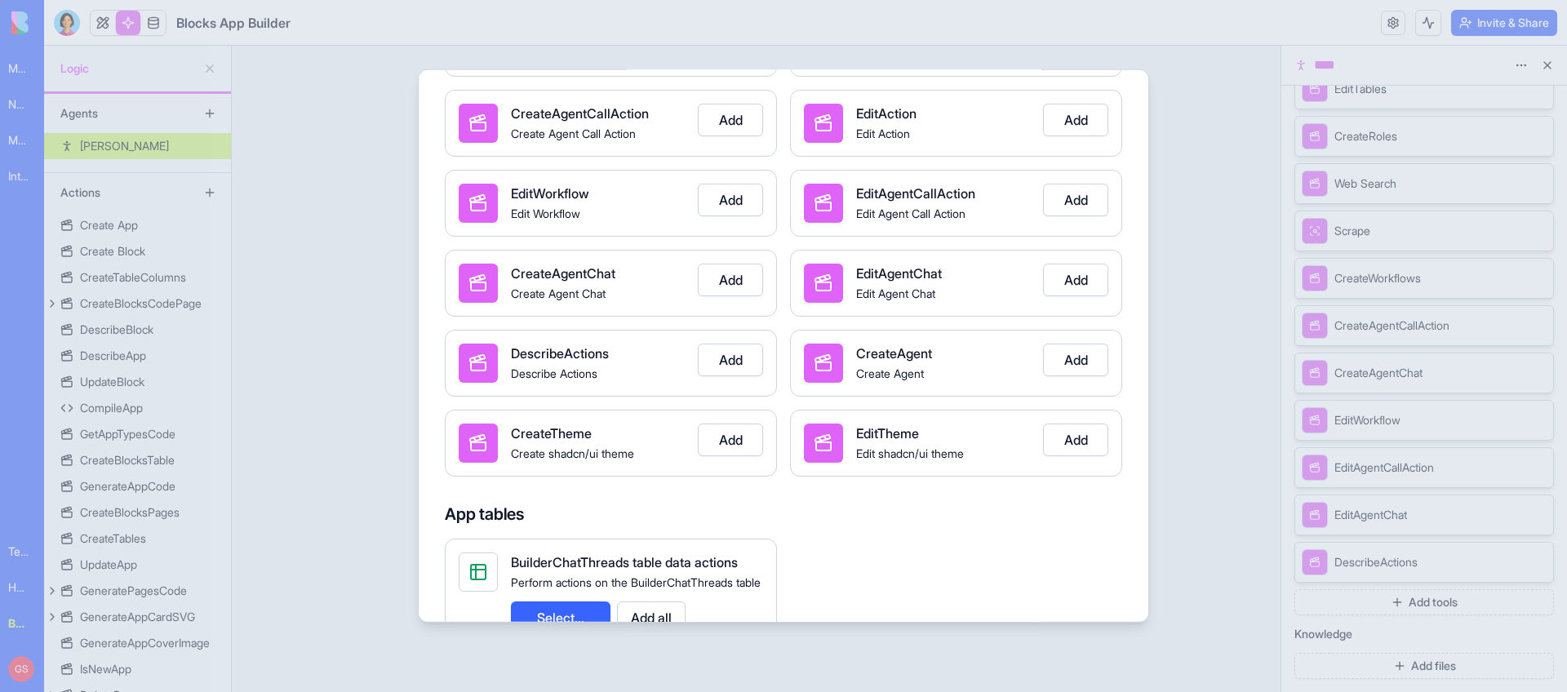
click at [1084, 362] on button "Add" at bounding box center [1075, 360] width 65 height 33
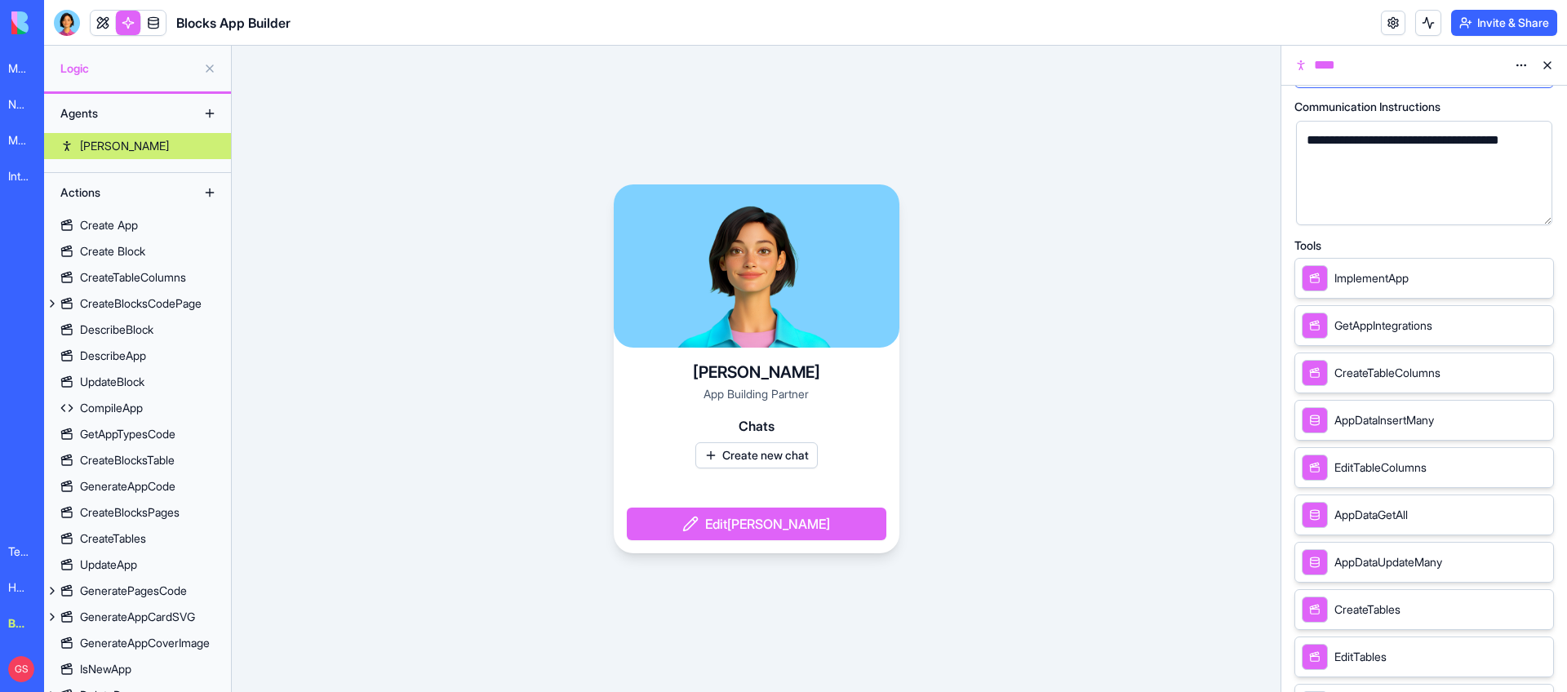
scroll to position [0, 0]
